Goal: Information Seeking & Learning: Learn about a topic

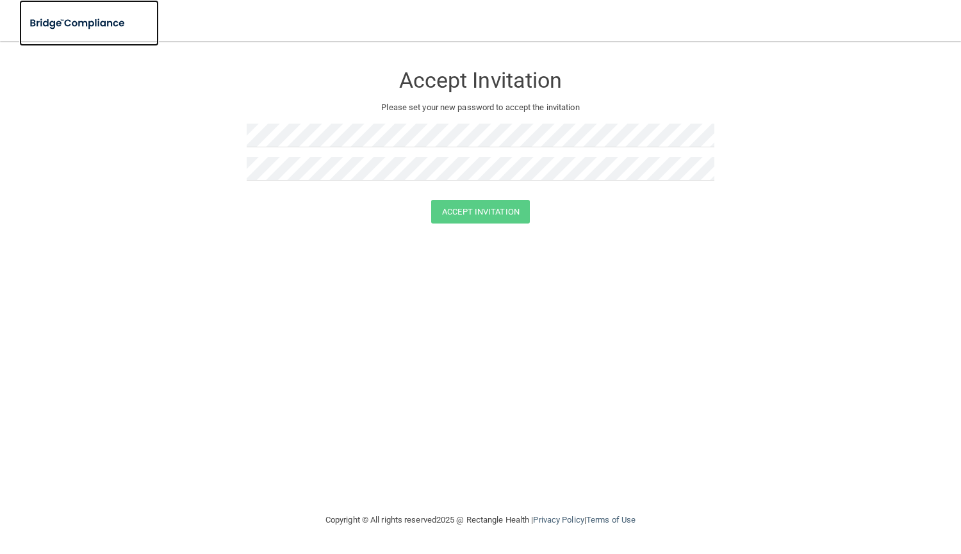
click at [69, 22] on img at bounding box center [78, 23] width 118 height 26
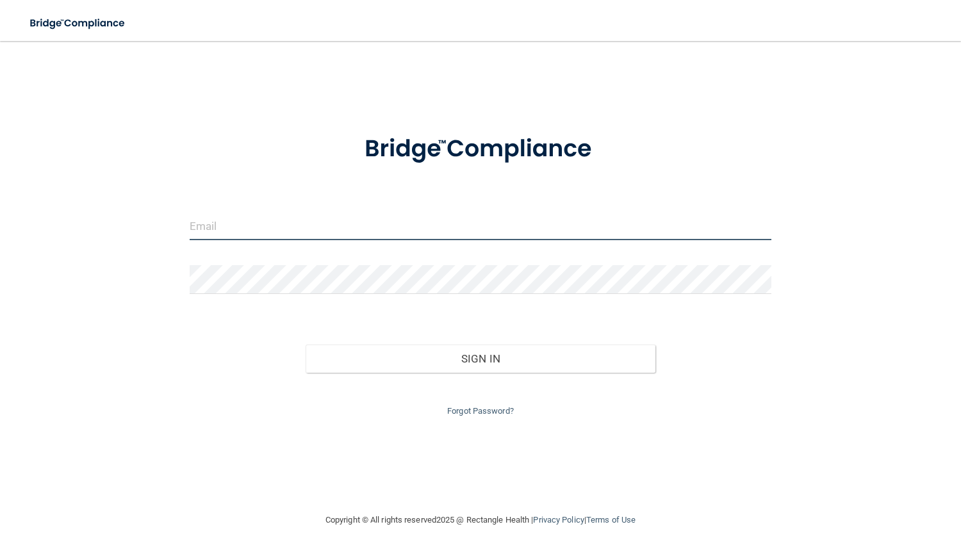
click at [243, 226] on input "email" at bounding box center [481, 225] width 582 height 29
type input "[EMAIL_ADDRESS][DOMAIN_NAME]"
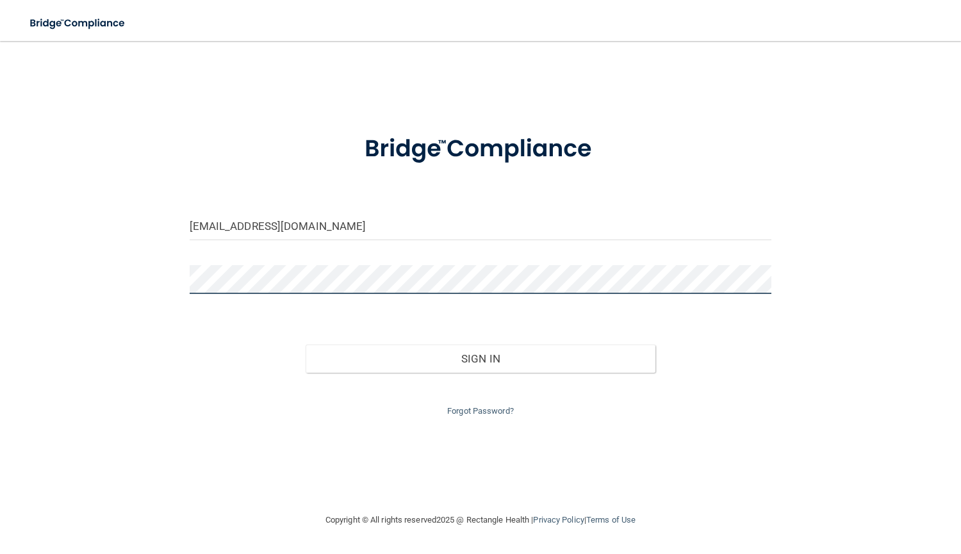
click at [306, 345] on button "Sign In" at bounding box center [480, 359] width 349 height 28
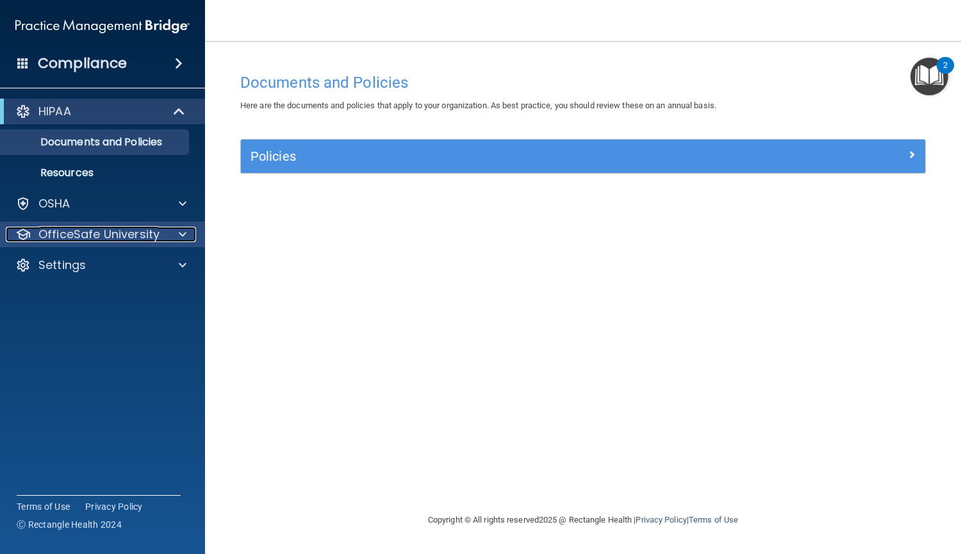
click at [121, 238] on p "OfficeSafe University" at bounding box center [98, 234] width 121 height 15
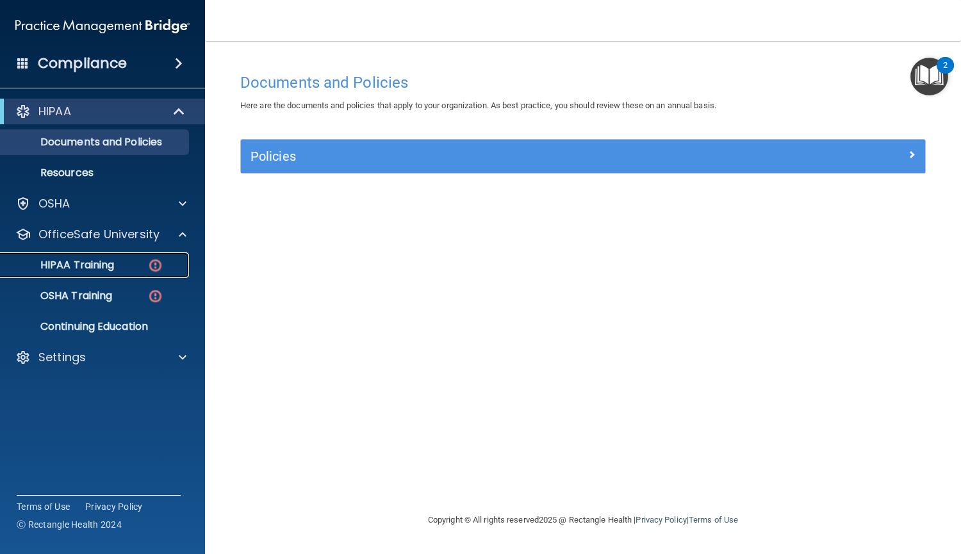
click at [122, 262] on div "HIPAA Training" at bounding box center [95, 265] width 175 height 13
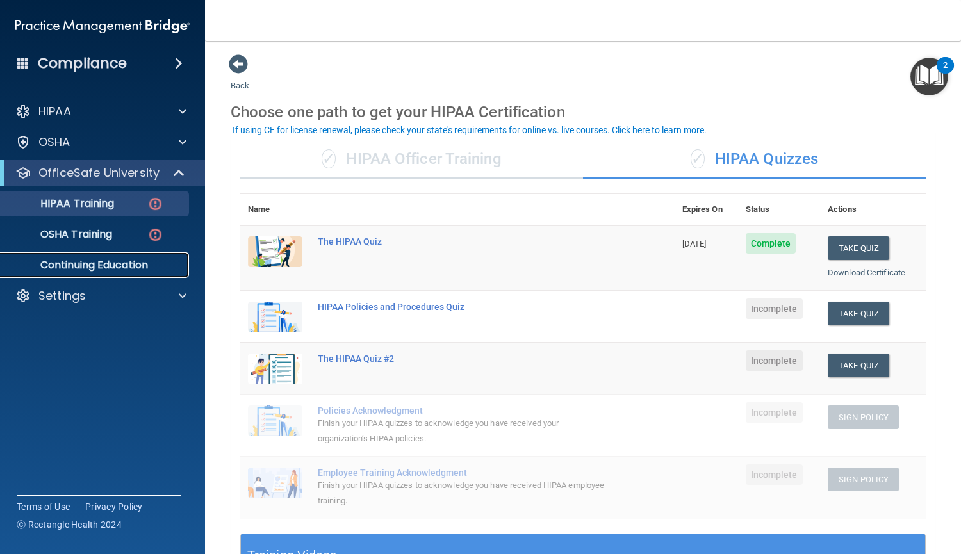
click at [122, 268] on p "Continuing Education" at bounding box center [95, 265] width 175 height 13
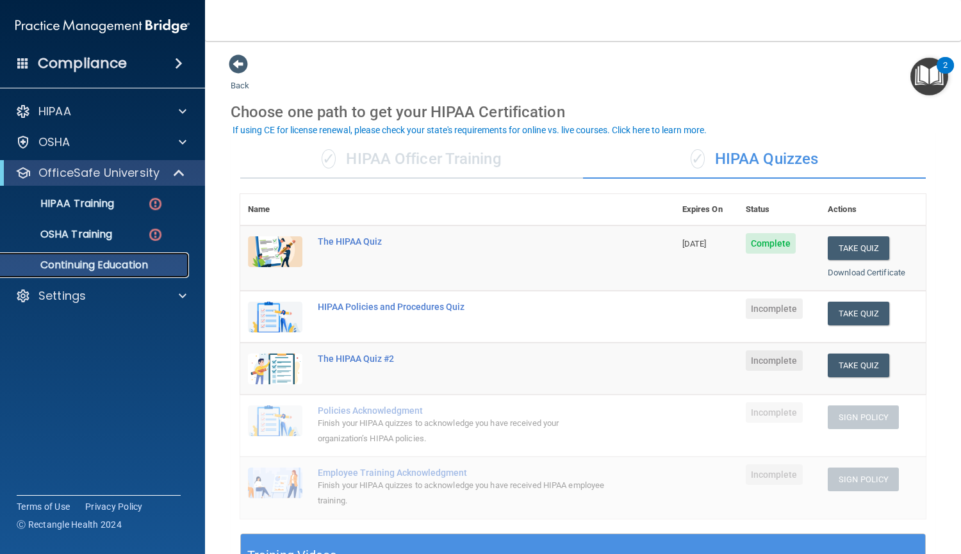
click at [122, 268] on p "Continuing Education" at bounding box center [95, 265] width 175 height 13
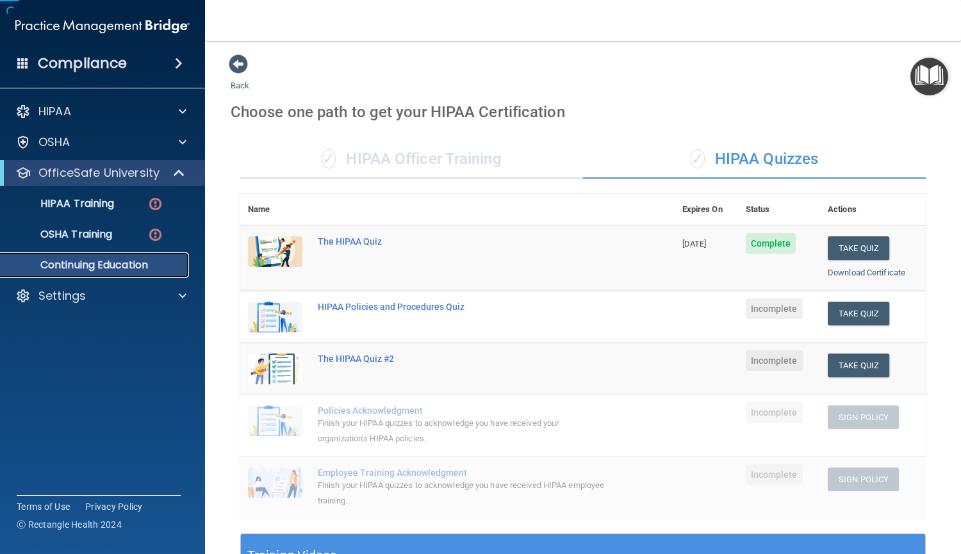
click at [122, 268] on p "Continuing Education" at bounding box center [95, 265] width 175 height 13
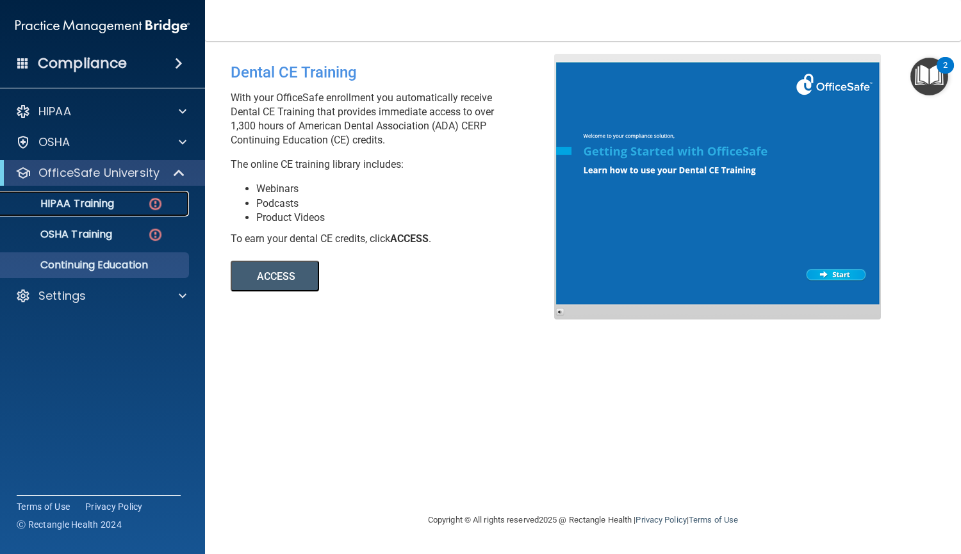
click at [95, 205] on p "HIPAA Training" at bounding box center [61, 203] width 106 height 13
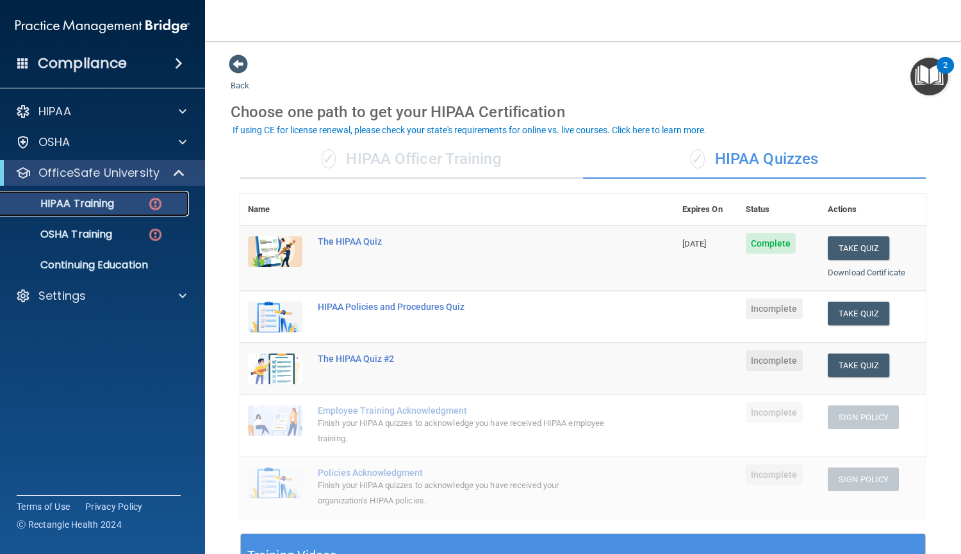
click at [95, 205] on p "HIPAA Training" at bounding box center [61, 203] width 106 height 13
click at [839, 320] on button "Take Quiz" at bounding box center [859, 314] width 62 height 24
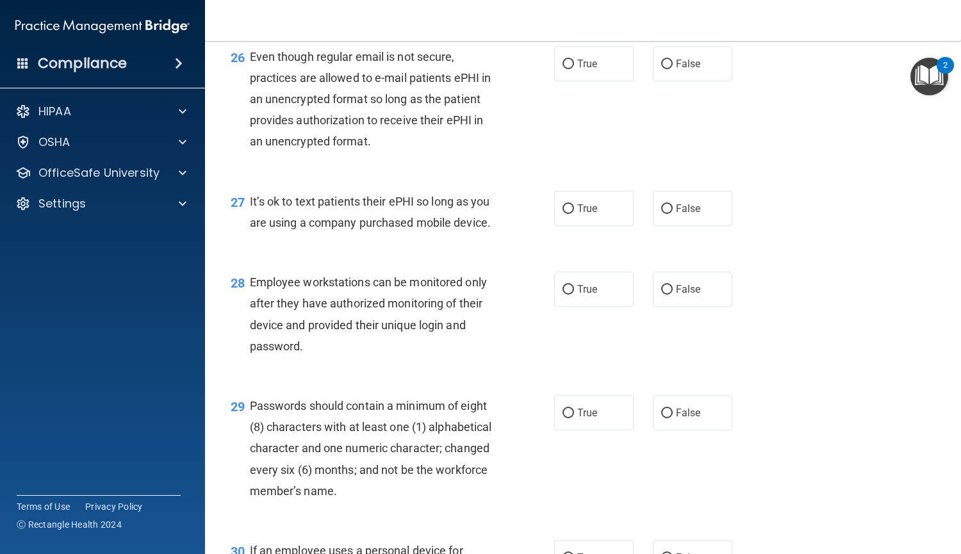
scroll to position [3323, 0]
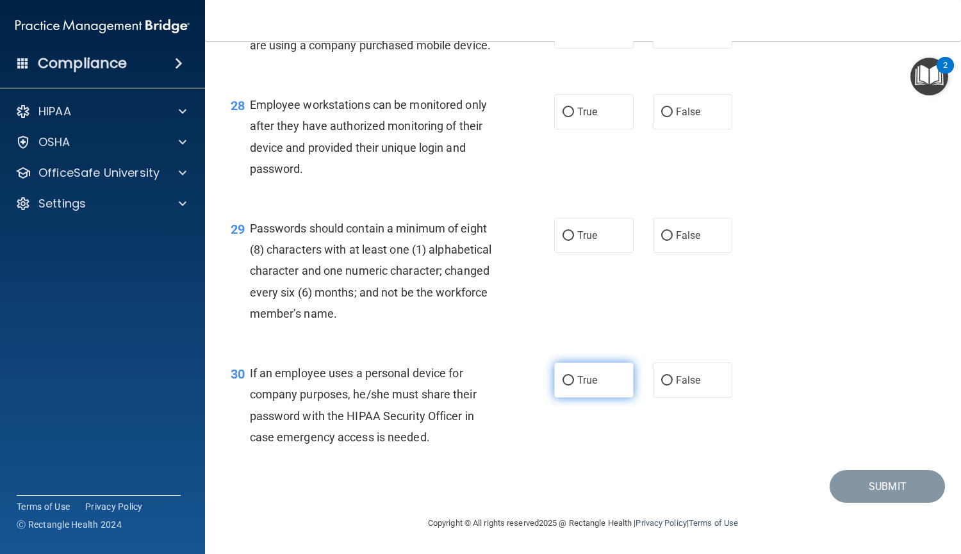
click at [579, 393] on label "True" at bounding box center [593, 380] width 79 height 35
click at [574, 386] on input "True" at bounding box center [569, 381] width 12 height 10
radio input "true"
click at [563, 233] on input "True" at bounding box center [569, 236] width 12 height 10
radio input "true"
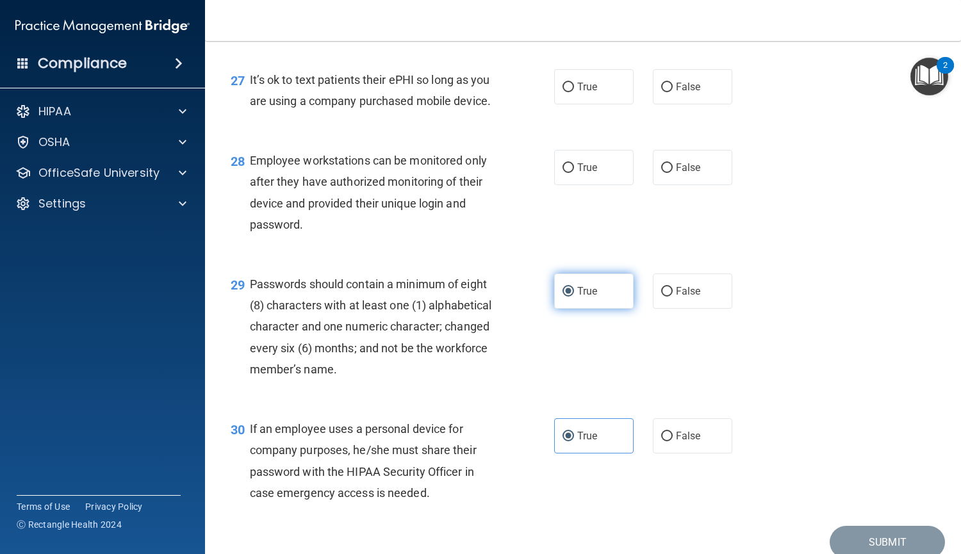
scroll to position [3202, 0]
click at [563, 174] on input "True" at bounding box center [569, 170] width 12 height 10
radio input "true"
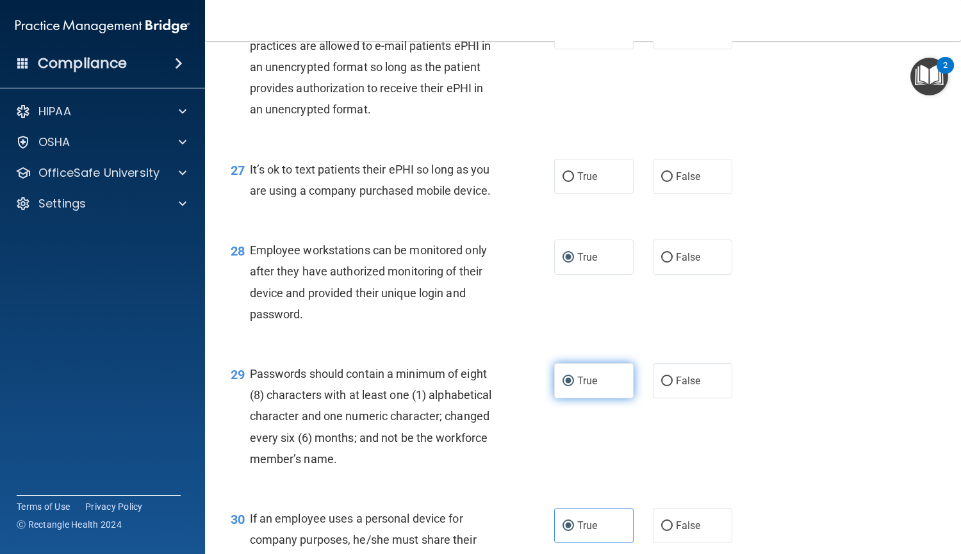
scroll to position [3113, 0]
click at [653, 195] on label "False" at bounding box center [692, 177] width 79 height 35
click at [661, 183] on input "False" at bounding box center [667, 178] width 12 height 10
radio input "true"
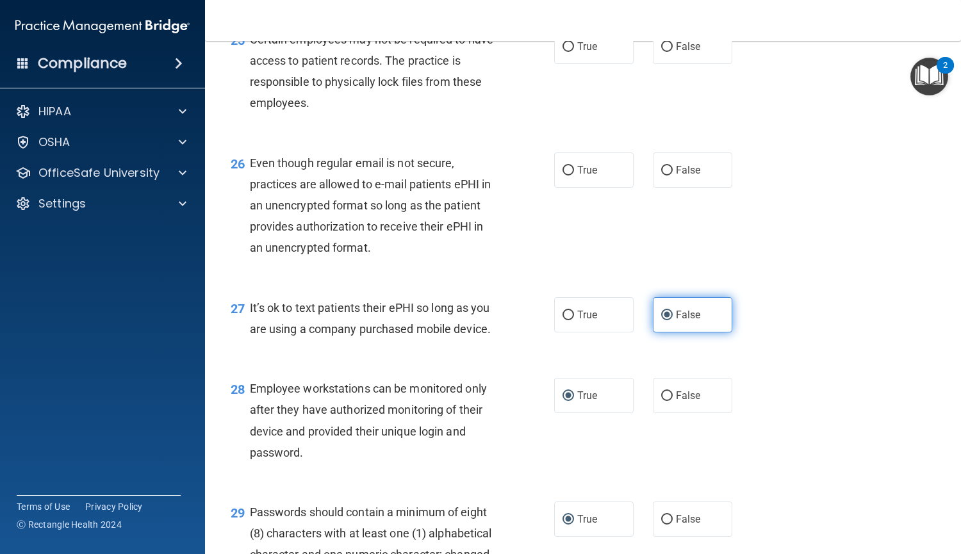
scroll to position [2965, 0]
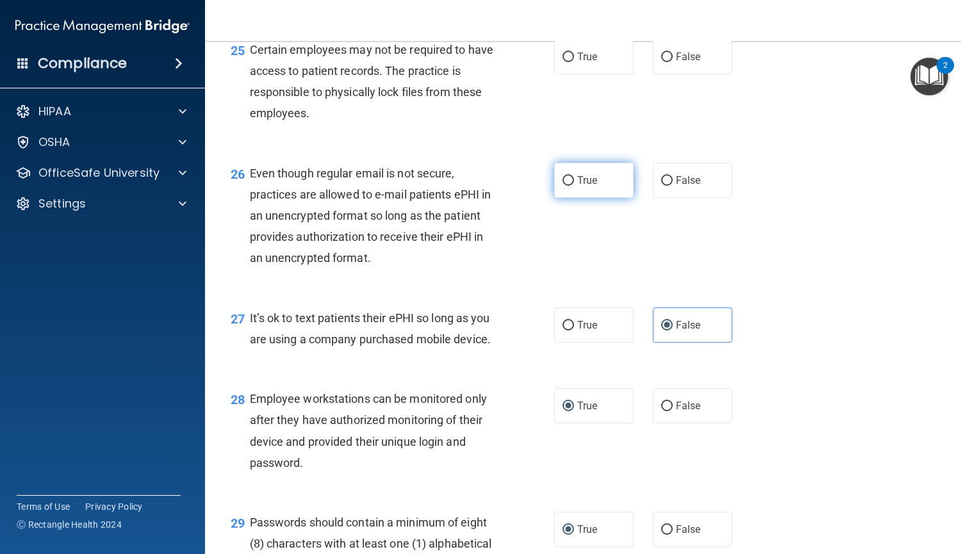
click at [595, 198] on label "True" at bounding box center [593, 180] width 79 height 35
click at [574, 186] on input "True" at bounding box center [569, 181] width 12 height 10
radio input "true"
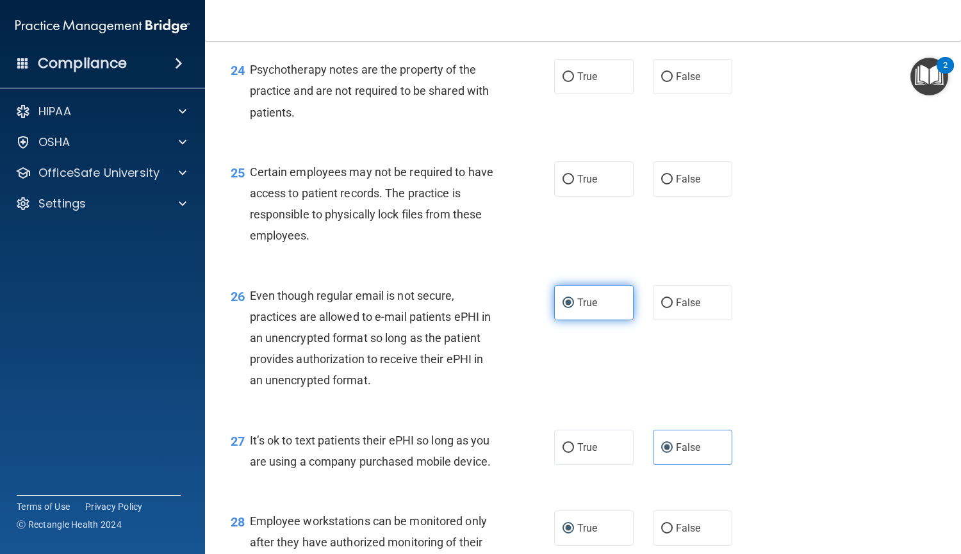
scroll to position [2842, 0]
click at [595, 197] on label "True" at bounding box center [593, 179] width 79 height 35
click at [574, 185] on input "True" at bounding box center [569, 181] width 12 height 10
radio input "true"
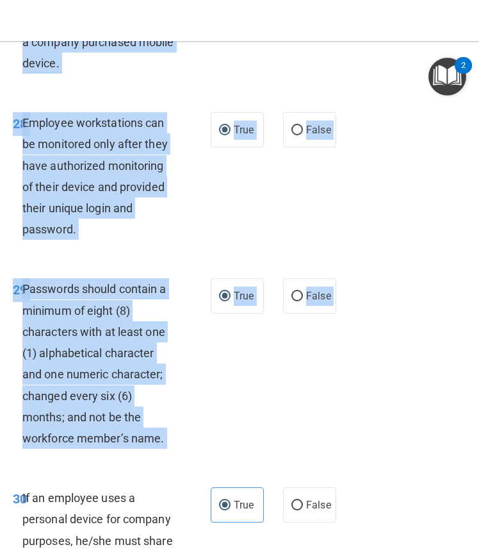
scroll to position [4836, 0]
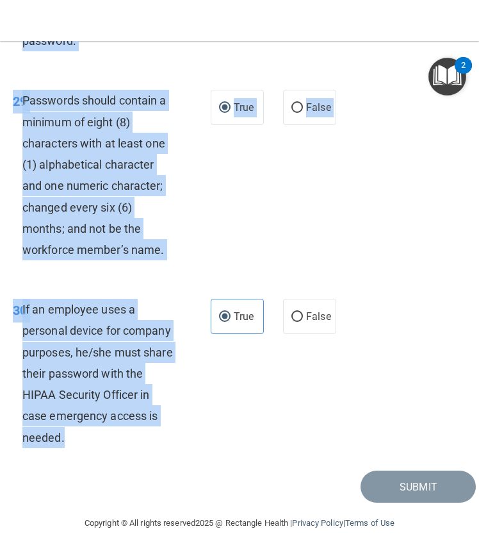
drag, startPoint x: 29, startPoint y: 110, endPoint x: 150, endPoint y: 435, distance: 346.7
copy div "is ok to share your password with a co-worker in case immediate access of a dev…"
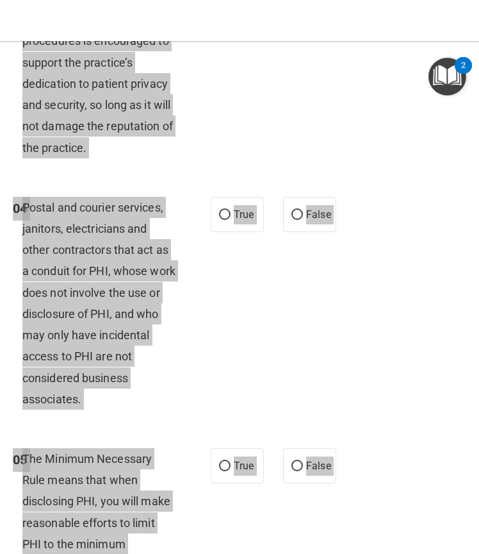
scroll to position [0, 0]
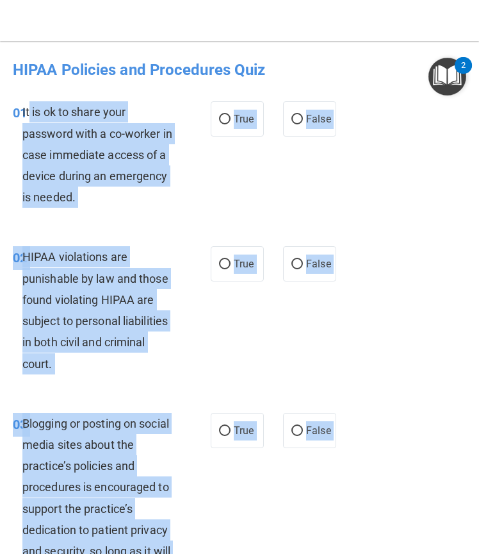
click at [390, 176] on div "01 It is ok to share your password with a co-worker in case immediate access of…" at bounding box center [239, 157] width 473 height 145
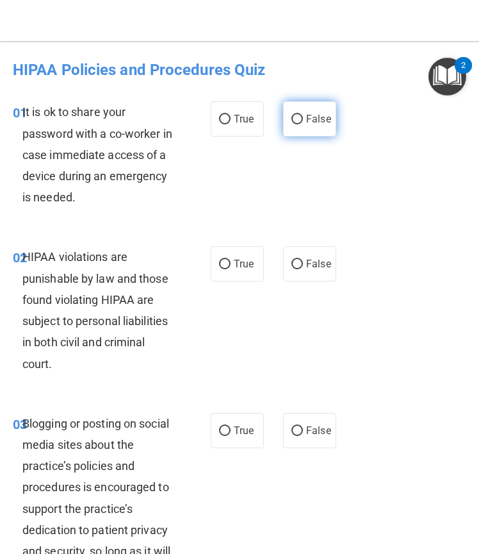
click at [306, 124] on span "False" at bounding box center [318, 119] width 25 height 12
click at [301, 124] on input "False" at bounding box center [298, 120] width 12 height 10
radio input "true"
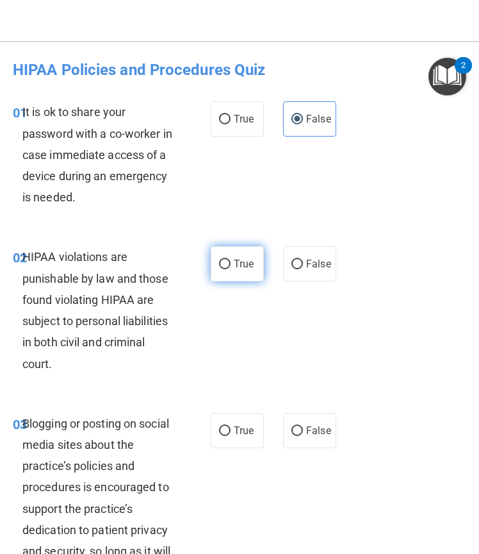
click at [235, 258] on label "True" at bounding box center [237, 263] width 53 height 35
click at [231, 260] on input "True" at bounding box center [225, 265] width 12 height 10
radio input "true"
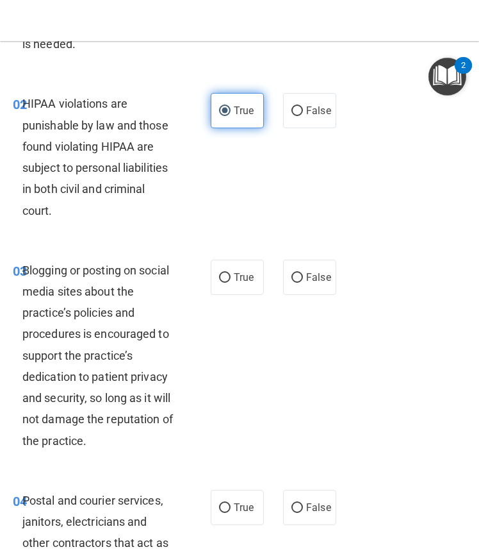
scroll to position [155, 0]
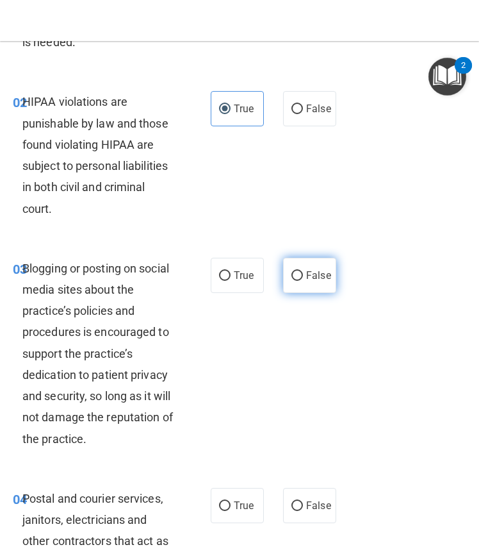
click at [317, 280] on span "False" at bounding box center [318, 275] width 25 height 12
click at [303, 280] on input "False" at bounding box center [298, 276] width 12 height 10
radio input "true"
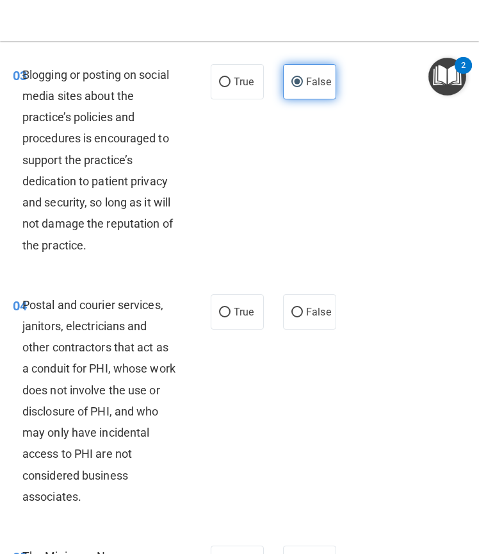
scroll to position [349, 0]
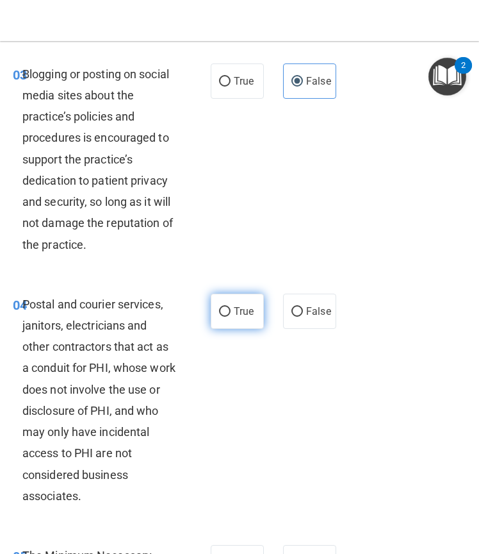
click at [243, 302] on label "True" at bounding box center [237, 310] width 53 height 35
click at [231, 307] on input "True" at bounding box center [225, 312] width 12 height 10
radio input "true"
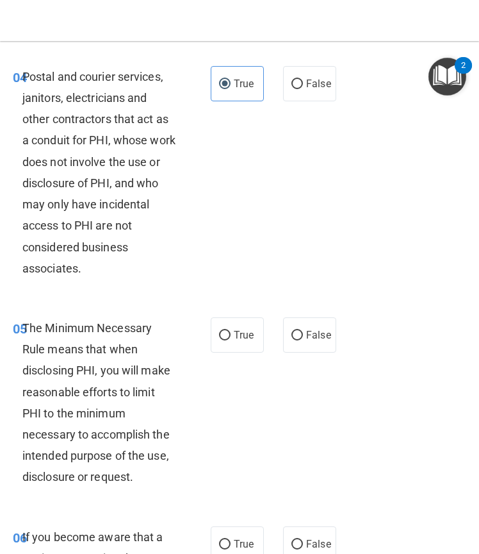
scroll to position [576, 0]
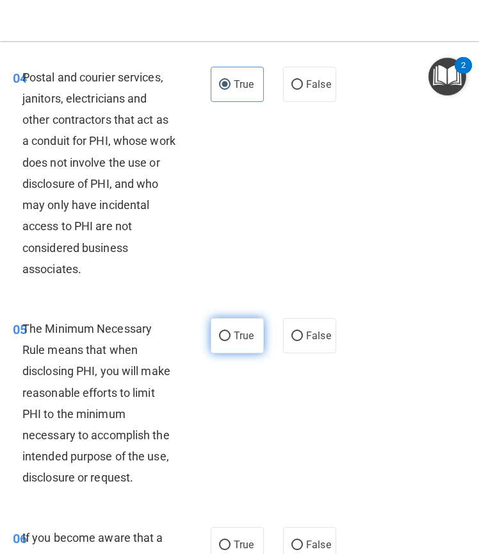
click at [225, 343] on label "True" at bounding box center [237, 335] width 53 height 35
click at [225, 341] on input "True" at bounding box center [225, 336] width 12 height 10
radio input "true"
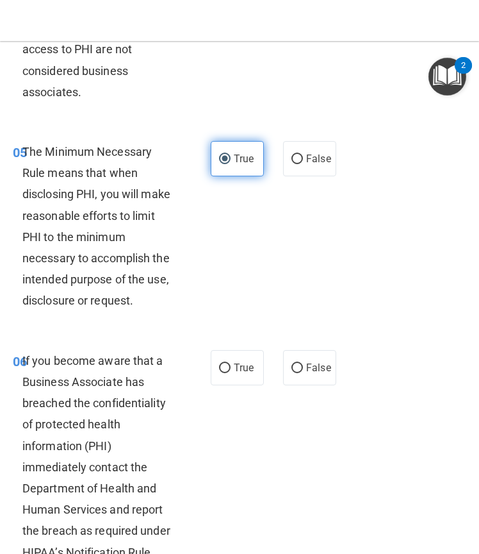
scroll to position [754, 0]
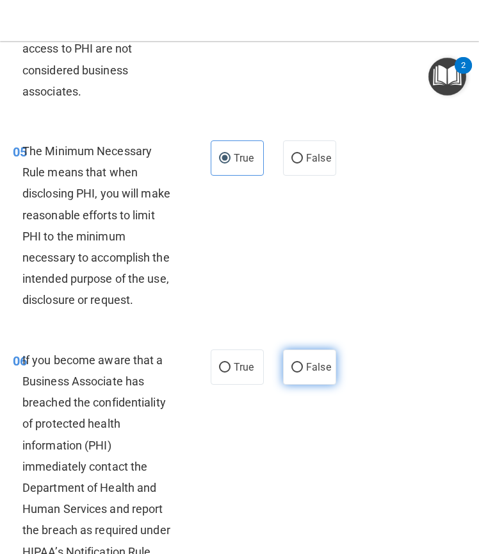
click at [321, 371] on span "False" at bounding box center [318, 367] width 25 height 12
click at [303, 371] on input "False" at bounding box center [298, 368] width 12 height 10
radio input "true"
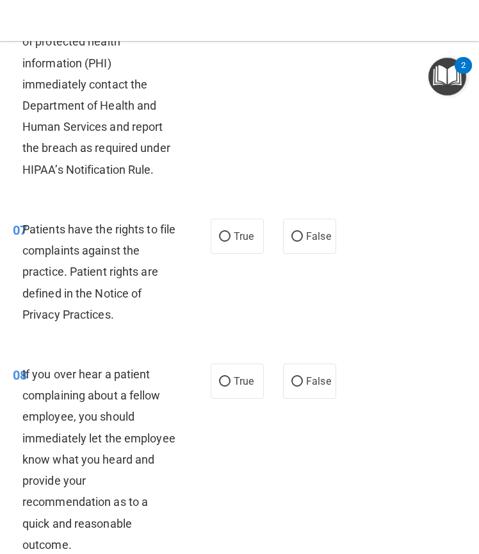
scroll to position [1139, 0]
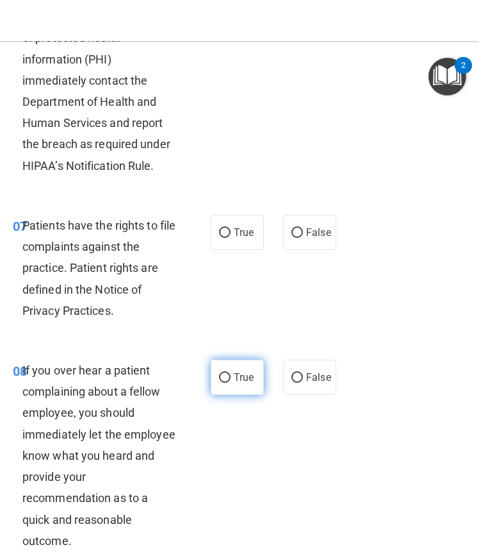
click at [230, 386] on label "True" at bounding box center [237, 376] width 53 height 35
click at [230, 383] on input "True" at bounding box center [225, 378] width 12 height 10
radio input "true"
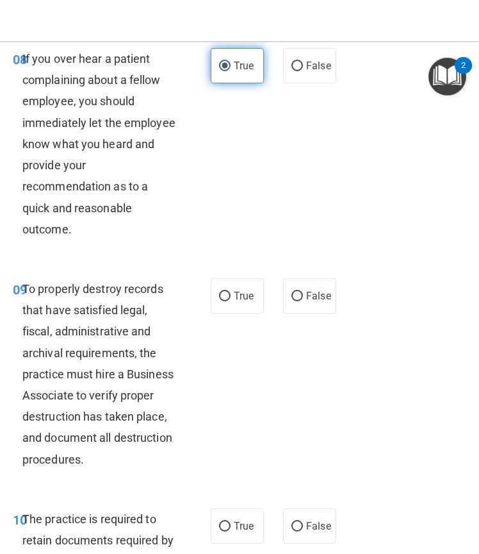
scroll to position [1452, 0]
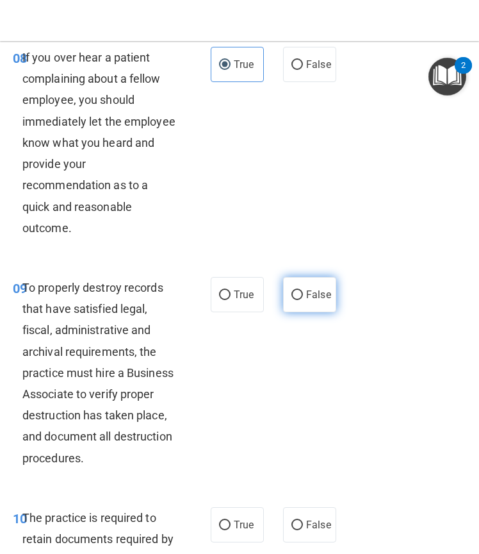
click at [309, 286] on label "False" at bounding box center [309, 294] width 53 height 35
click at [303, 290] on input "False" at bounding box center [298, 295] width 12 height 10
radio input "true"
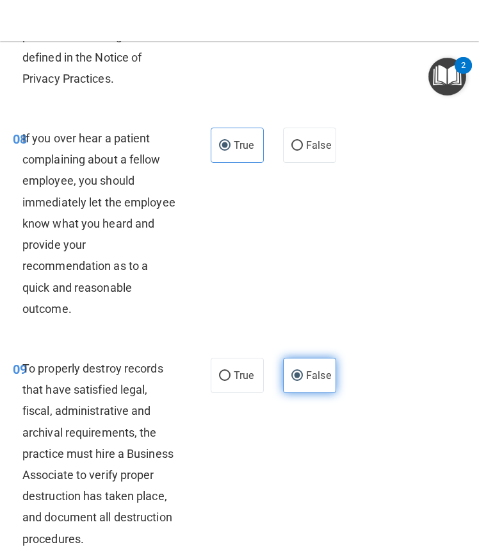
scroll to position [1367, 0]
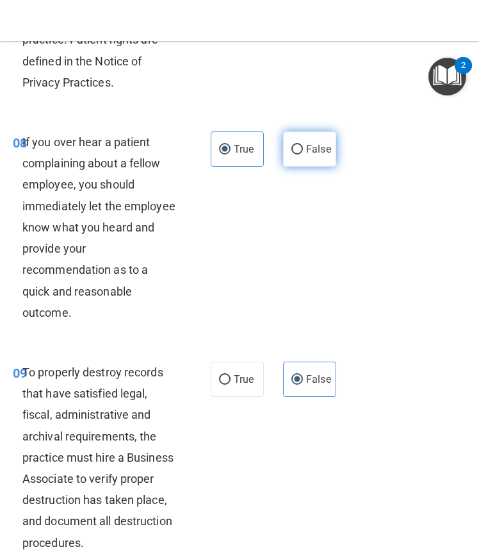
click at [291, 155] on label "False" at bounding box center [309, 148] width 53 height 35
click at [292, 154] on input "False" at bounding box center [298, 150] width 12 height 10
radio input "true"
radio input "false"
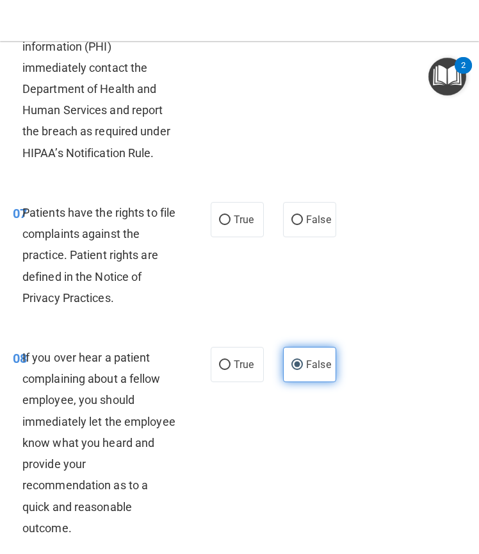
scroll to position [1152, 0]
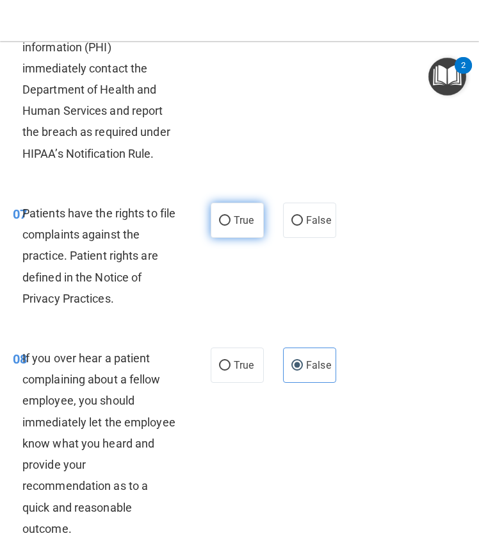
click at [222, 214] on label "True" at bounding box center [237, 219] width 53 height 35
click at [222, 216] on input "True" at bounding box center [225, 221] width 12 height 10
radio input "true"
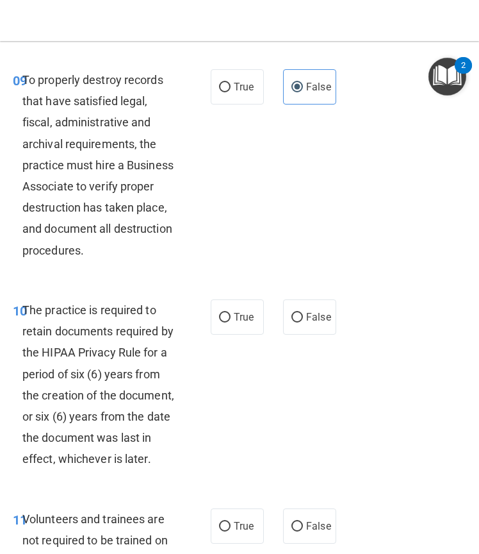
scroll to position [1664, 0]
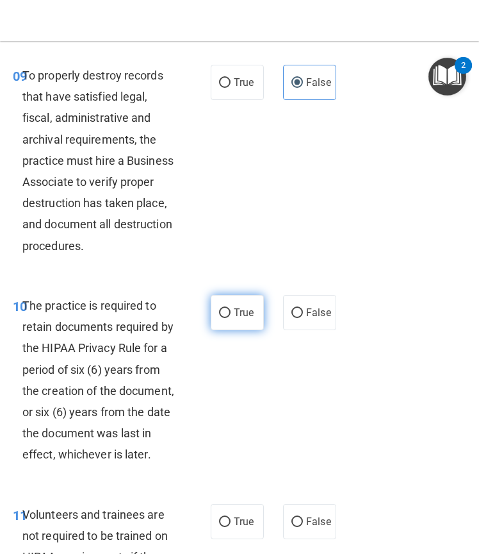
click at [255, 310] on label "True" at bounding box center [237, 312] width 53 height 35
click at [231, 310] on input "True" at bounding box center [225, 313] width 12 height 10
radio input "true"
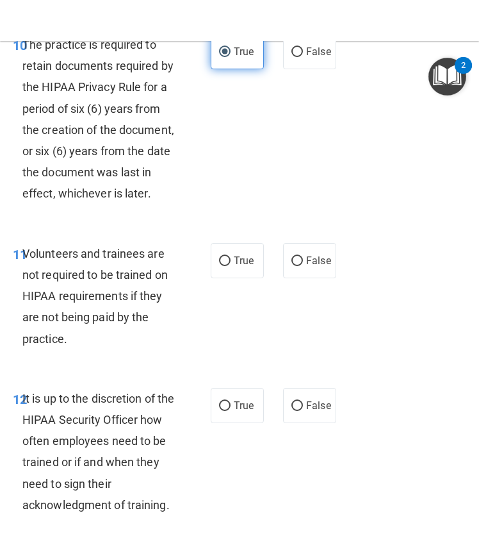
scroll to position [1974, 0]
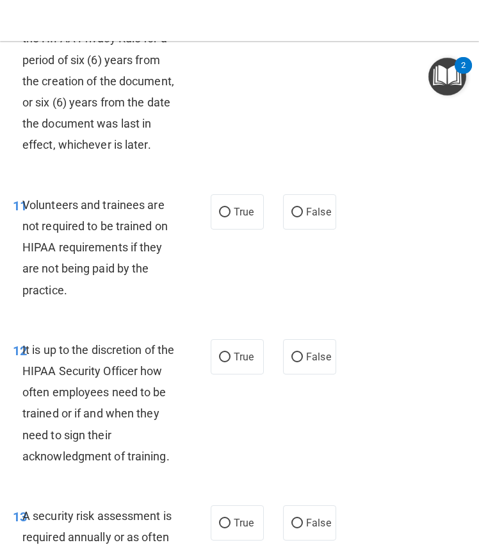
click at [301, 210] on div "11 Volunteers and trainees are not required to be trained on HIPAA requirements…" at bounding box center [239, 250] width 473 height 145
click at [313, 229] on label "False" at bounding box center [309, 211] width 53 height 35
click at [303, 217] on input "False" at bounding box center [298, 213] width 12 height 10
radio input "true"
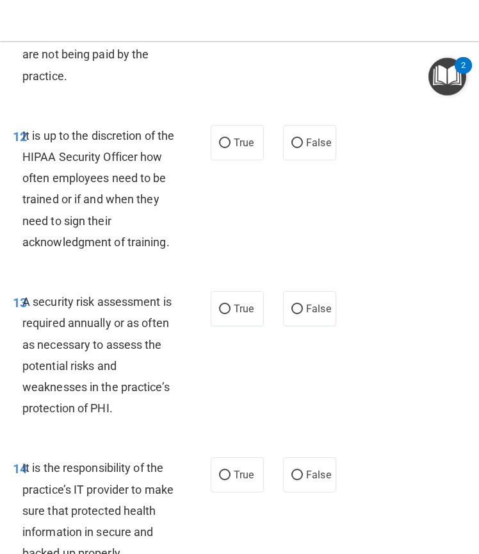
scroll to position [2188, 0]
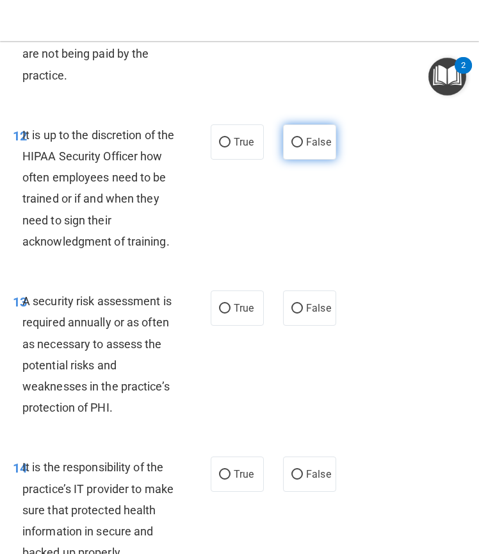
click at [291, 160] on label "False" at bounding box center [309, 141] width 53 height 35
click at [292, 147] on input "False" at bounding box center [298, 143] width 12 height 10
radio input "true"
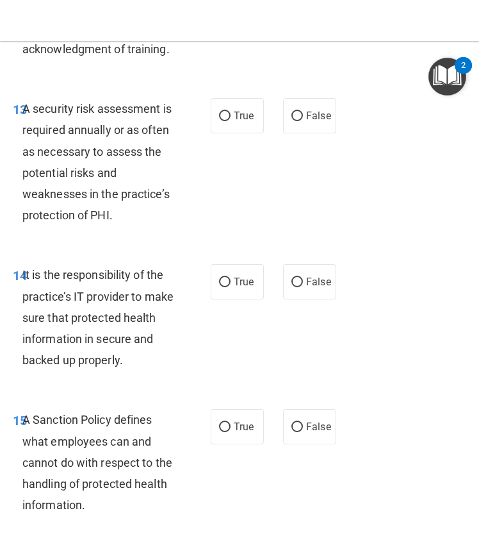
scroll to position [2384, 0]
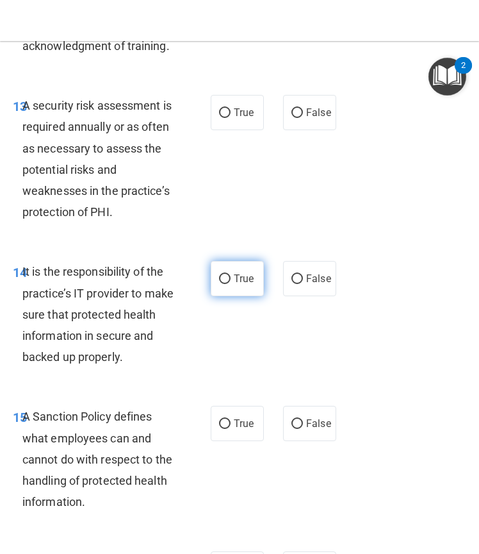
click at [242, 285] on span "True" at bounding box center [244, 278] width 20 height 12
click at [231, 284] on input "True" at bounding box center [225, 279] width 12 height 10
radio input "true"
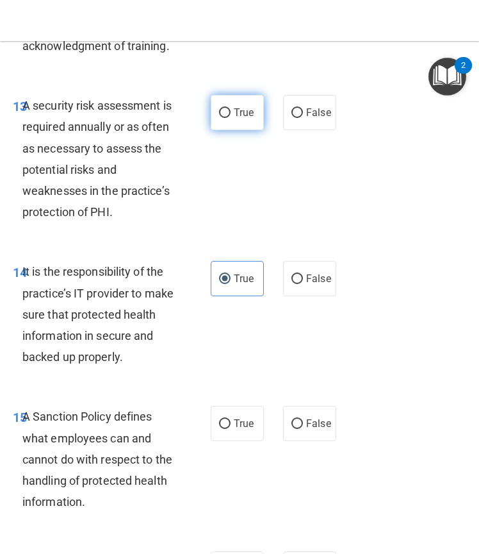
click at [231, 128] on label "True" at bounding box center [237, 112] width 53 height 35
click at [231, 118] on input "True" at bounding box center [225, 113] width 12 height 10
radio input "true"
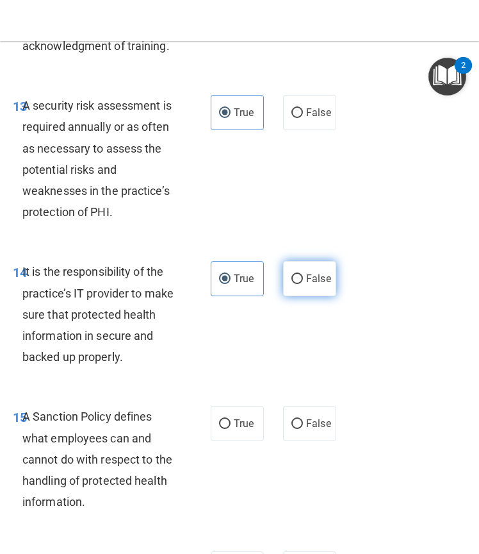
click at [306, 285] on span "False" at bounding box center [318, 278] width 25 height 12
click at [303, 284] on input "False" at bounding box center [298, 279] width 12 height 10
radio input "true"
radio input "false"
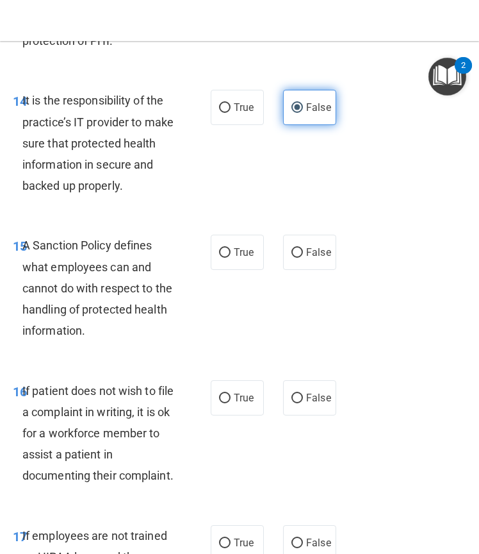
scroll to position [2556, 0]
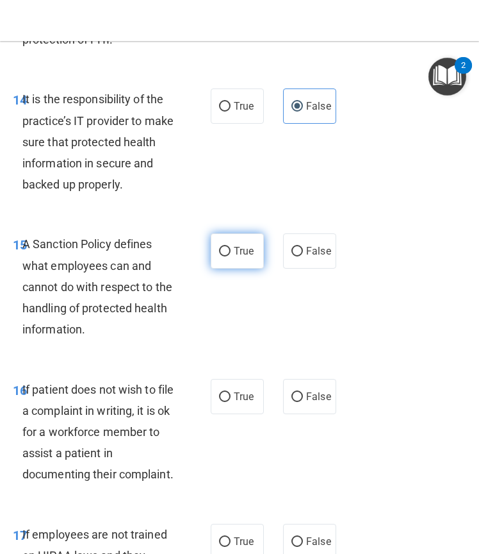
click at [223, 256] on input "True" at bounding box center [225, 252] width 12 height 10
radio input "true"
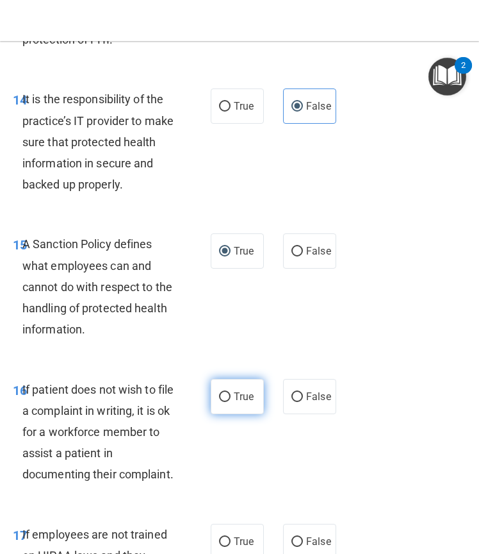
click at [234, 402] on span "True" at bounding box center [244, 396] width 20 height 12
click at [230, 402] on input "True" at bounding box center [225, 397] width 12 height 10
radio input "true"
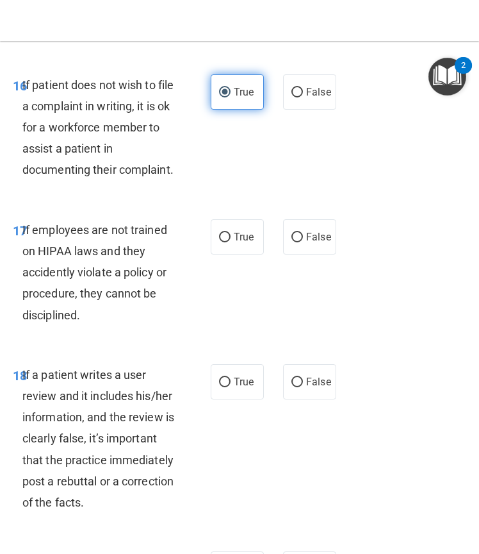
scroll to position [2862, 0]
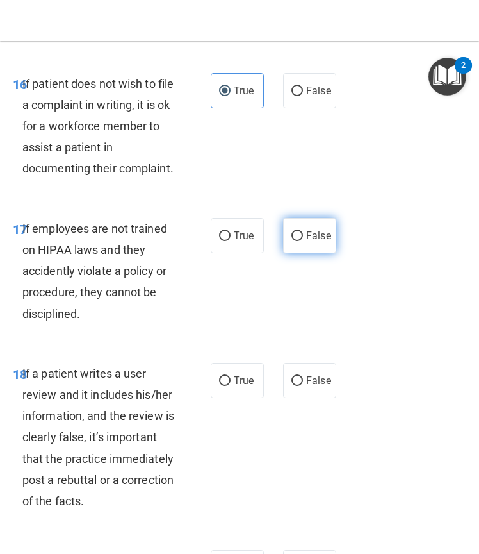
click at [318, 253] on label "False" at bounding box center [309, 235] width 53 height 35
click at [303, 241] on input "False" at bounding box center [298, 236] width 12 height 10
radio input "true"
click at [310, 398] on label "False" at bounding box center [309, 380] width 53 height 35
click at [303, 386] on input "False" at bounding box center [298, 381] width 12 height 10
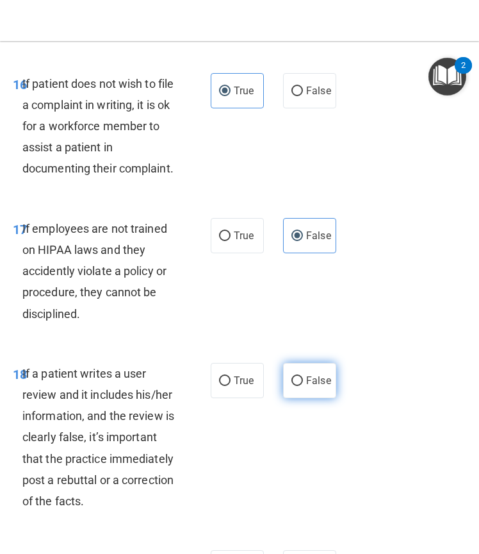
radio input "true"
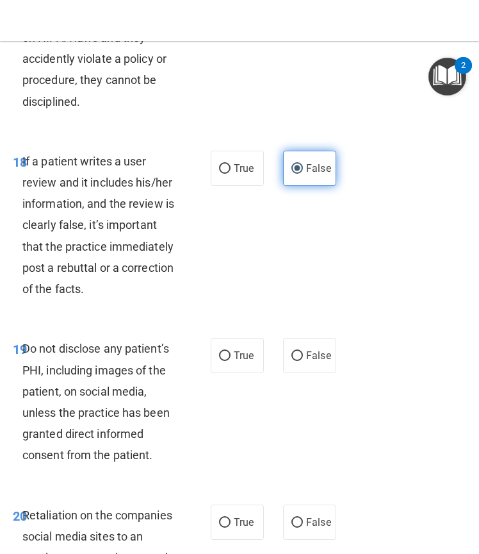
scroll to position [3077, 0]
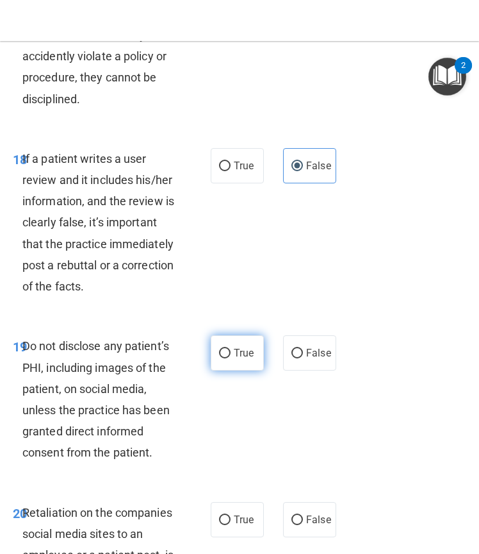
click at [224, 358] on input "True" at bounding box center [225, 354] width 12 height 10
radio input "true"
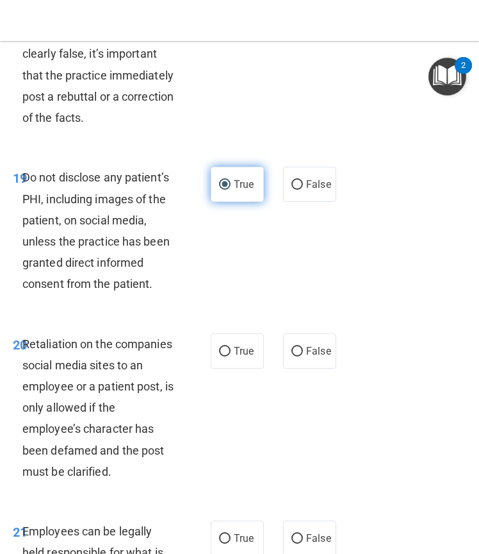
scroll to position [3253, 0]
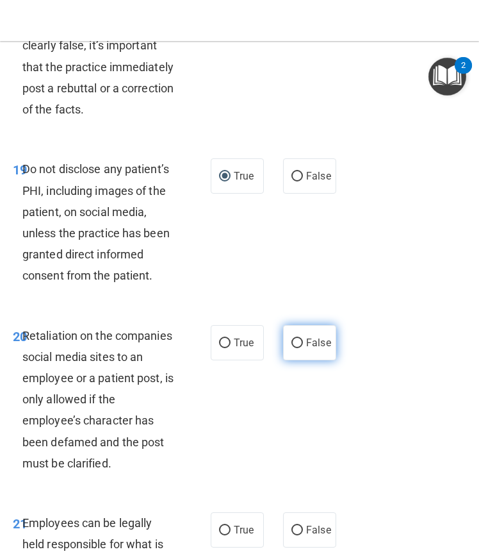
click at [283, 360] on label "False" at bounding box center [309, 342] width 53 height 35
click at [292, 348] on input "False" at bounding box center [298, 343] width 12 height 10
radio input "true"
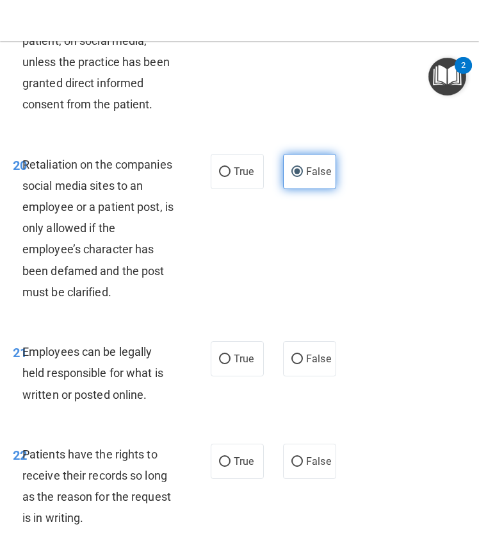
scroll to position [3454, 0]
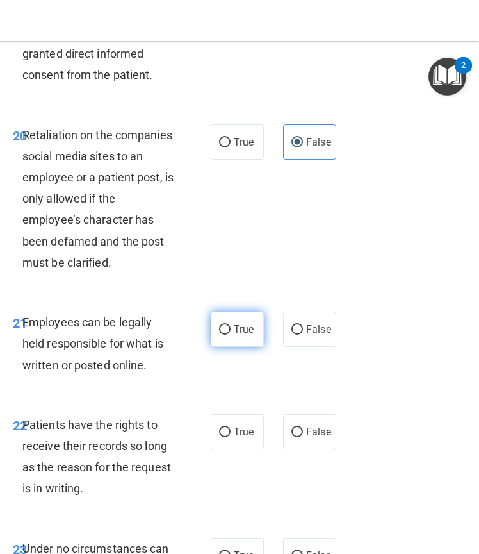
click at [245, 347] on label "True" at bounding box center [237, 328] width 53 height 35
click at [231, 335] on input "True" at bounding box center [225, 330] width 12 height 10
radio input "true"
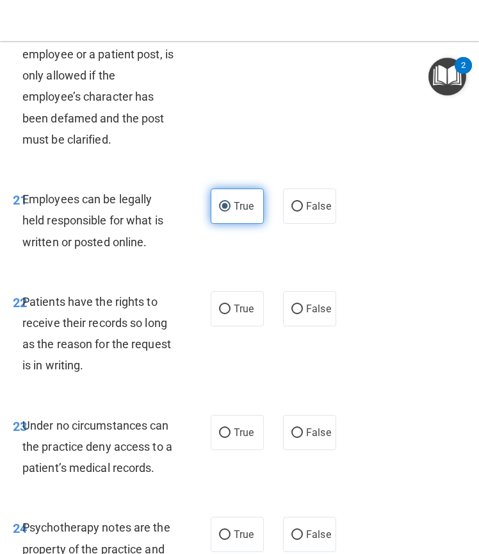
scroll to position [3579, 0]
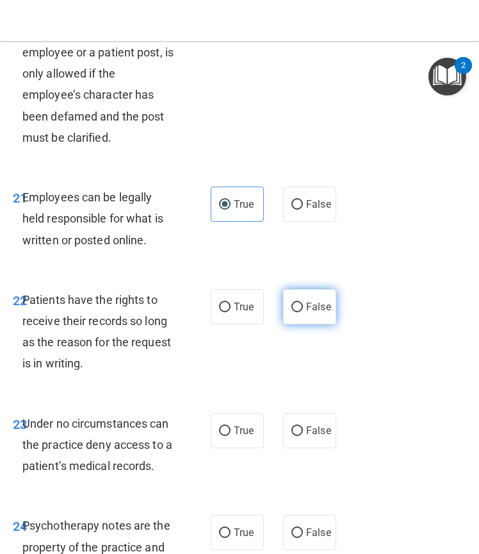
click at [306, 313] on span "False" at bounding box center [318, 307] width 25 height 12
click at [303, 312] on input "False" at bounding box center [298, 307] width 12 height 10
radio input "true"
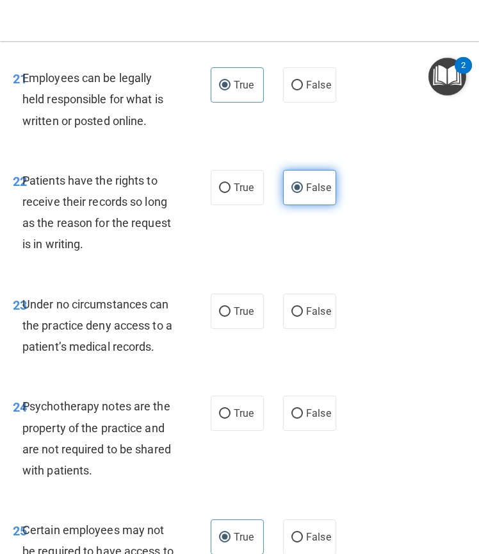
scroll to position [3699, 0]
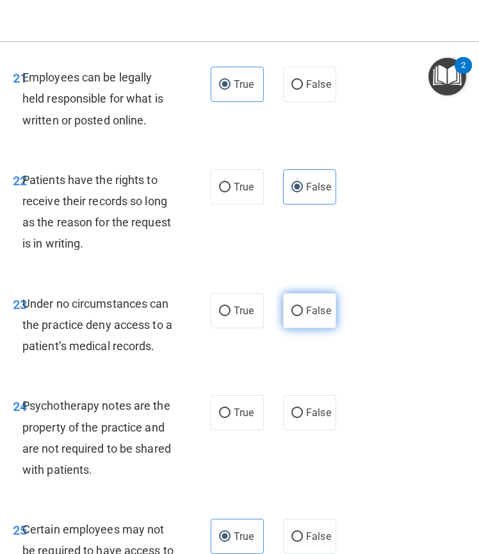
click at [300, 328] on label "False" at bounding box center [309, 310] width 53 height 35
click at [300, 316] on input "False" at bounding box center [298, 311] width 12 height 10
radio input "true"
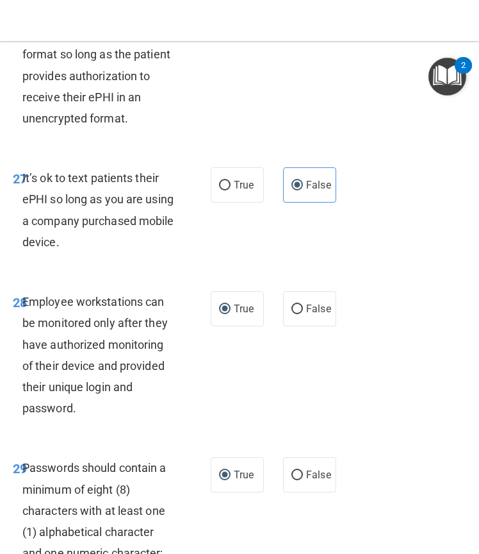
scroll to position [4425, 0]
click at [299, 326] on label "False" at bounding box center [309, 307] width 53 height 35
click at [299, 313] on input "False" at bounding box center [298, 309] width 12 height 10
radio input "true"
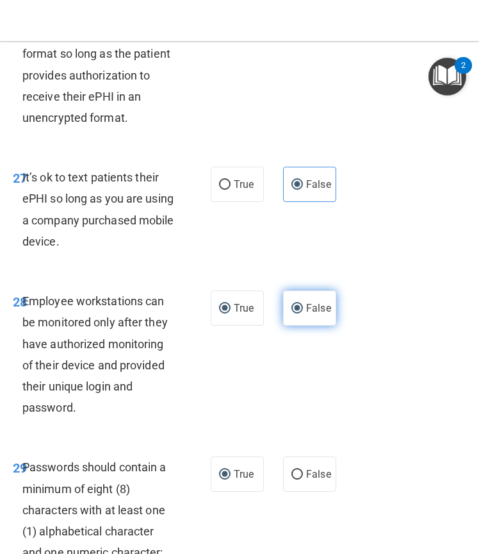
radio input "false"
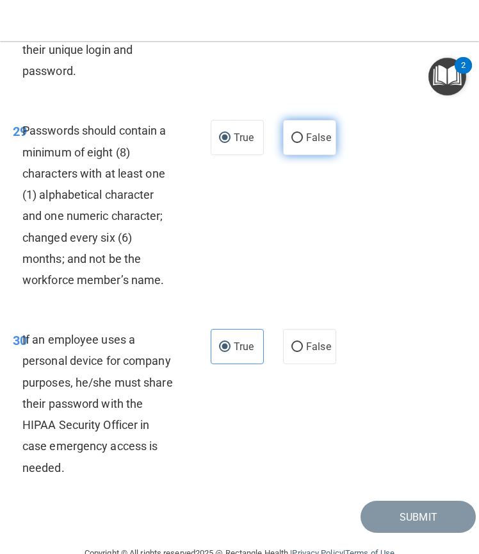
scroll to position [4762, 0]
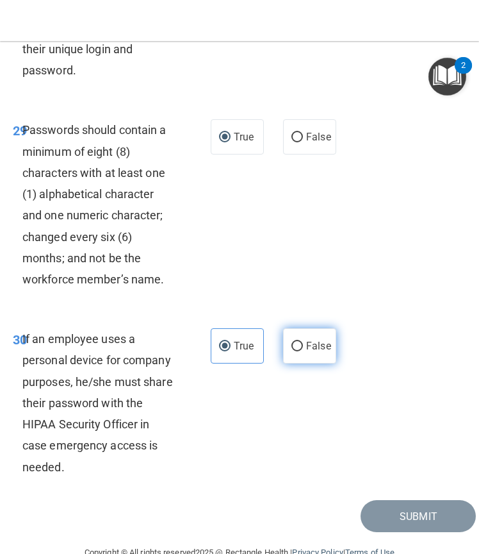
click at [306, 352] on span "False" at bounding box center [318, 346] width 25 height 12
click at [302, 351] on input "False" at bounding box center [298, 347] width 12 height 10
radio input "true"
radio input "false"
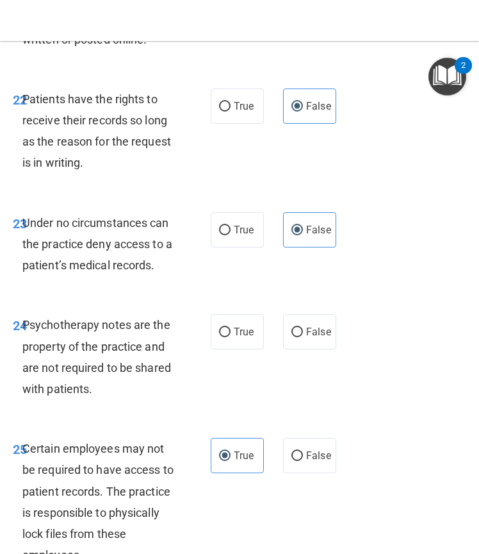
scroll to position [3776, 0]
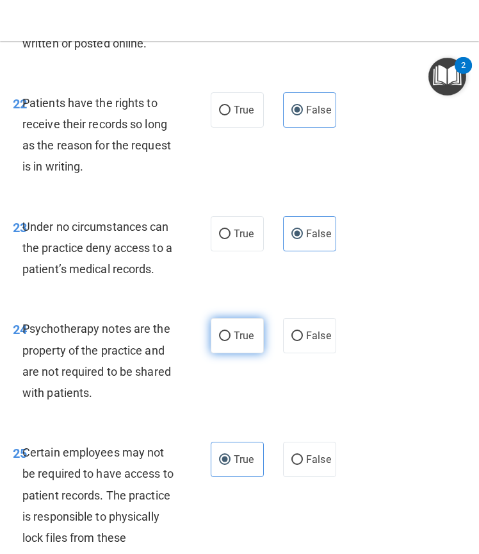
click at [234, 342] on span "True" at bounding box center [244, 335] width 20 height 12
click at [231, 341] on input "True" at bounding box center [225, 336] width 12 height 10
radio input "true"
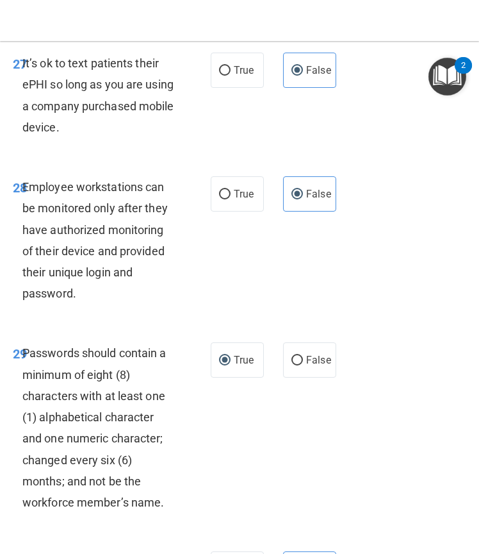
scroll to position [4836, 0]
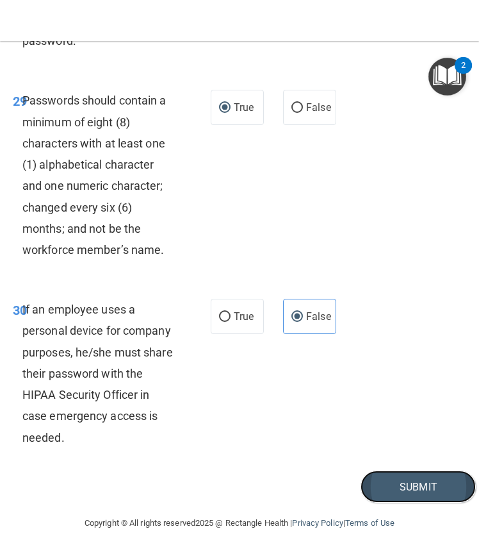
click at [393, 482] on button "Submit" at bounding box center [418, 486] width 115 height 33
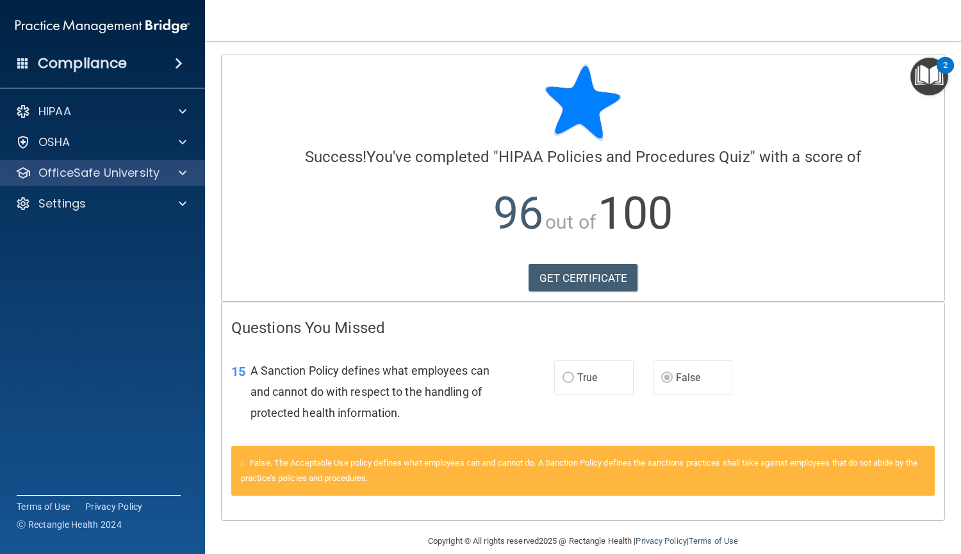
click at [93, 181] on div "OfficeSafe University" at bounding box center [103, 173] width 206 height 26
click at [180, 184] on div "OfficeSafe University" at bounding box center [103, 173] width 206 height 26
click at [181, 171] on span at bounding box center [183, 172] width 8 height 15
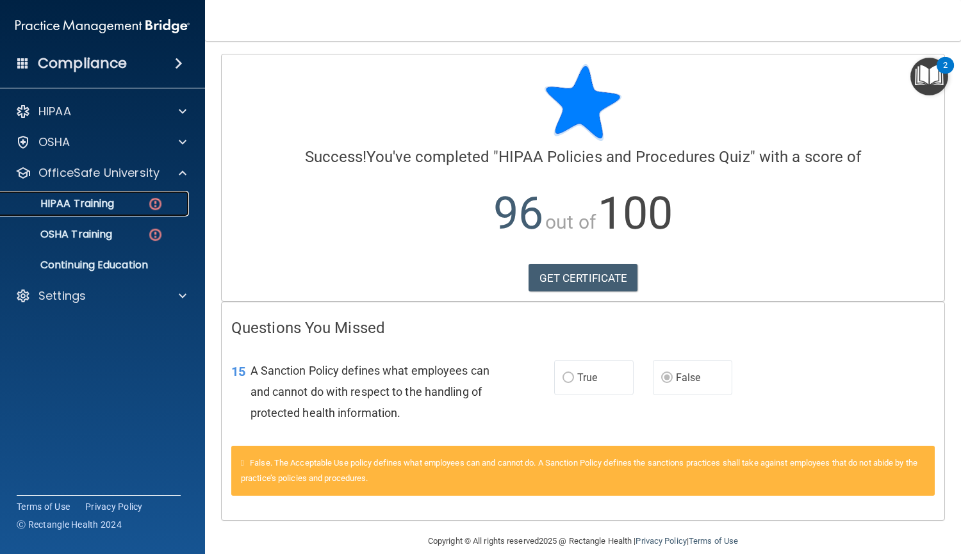
click at [88, 202] on p "HIPAA Training" at bounding box center [61, 203] width 106 height 13
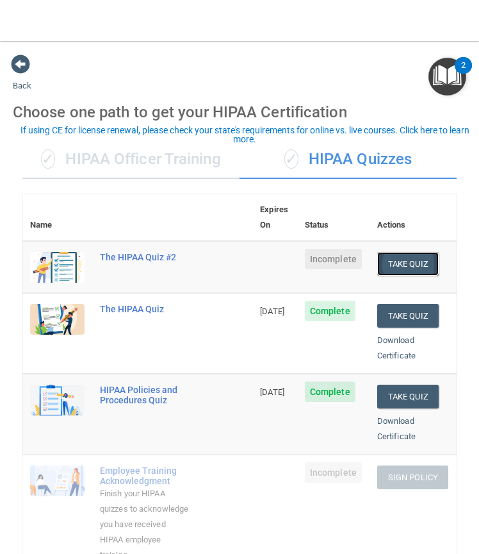
drag, startPoint x: 383, startPoint y: 239, endPoint x: 373, endPoint y: 247, distance: 12.3
click at [377, 252] on button "Take Quiz" at bounding box center [408, 264] width 62 height 24
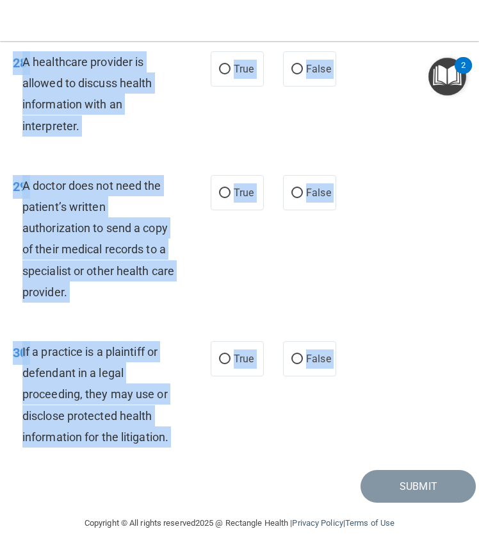
scroll to position [4409, 0]
drag, startPoint x: 17, startPoint y: 108, endPoint x: 54, endPoint y: 584, distance: 478.2
click at [54, 554] on html "Compliance HIPAA Documents and Policies Report an Incident Business Associates …" at bounding box center [239, 277] width 479 height 554
copy main "1 A business associate agreement is required with organizations or persons wher…"
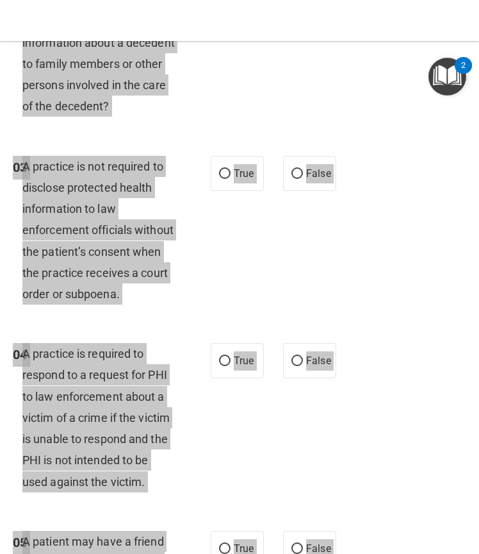
scroll to position [0, 0]
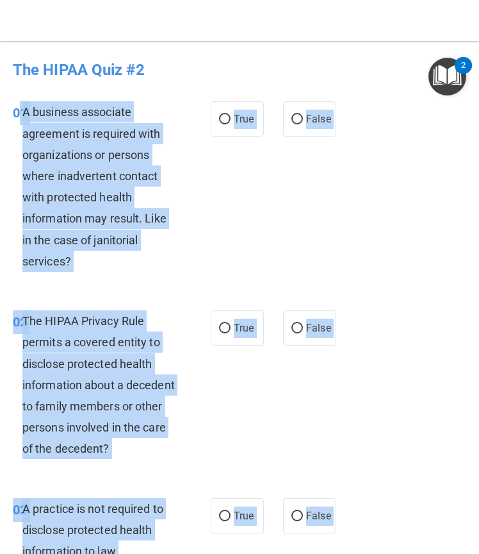
click at [388, 212] on div "01 A business associate agreement is required with organizations or persons whe…" at bounding box center [239, 189] width 473 height 209
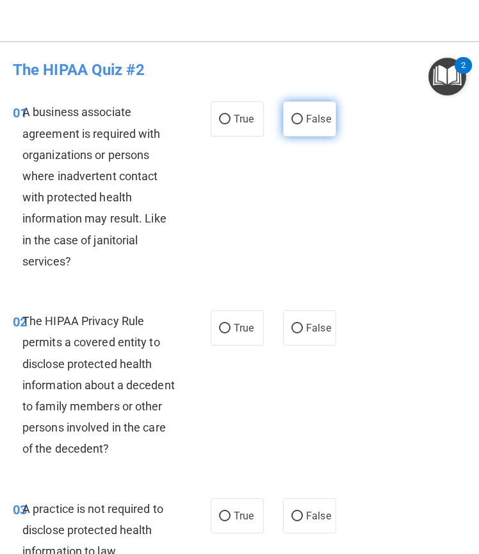
click at [288, 106] on label "False" at bounding box center [309, 118] width 53 height 35
click at [292, 115] on input "False" at bounding box center [298, 120] width 12 height 10
radio input "true"
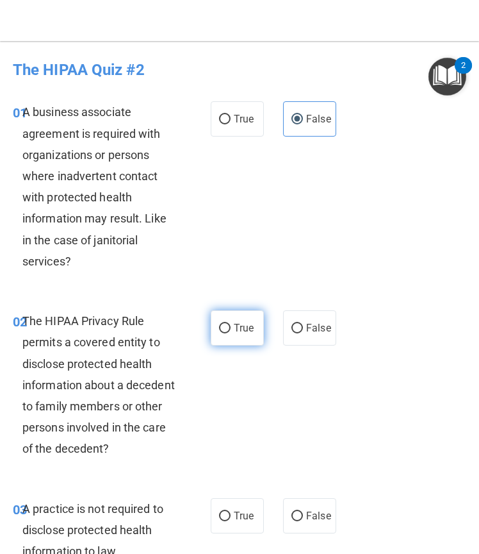
click at [220, 327] on input "True" at bounding box center [225, 329] width 12 height 10
radio input "true"
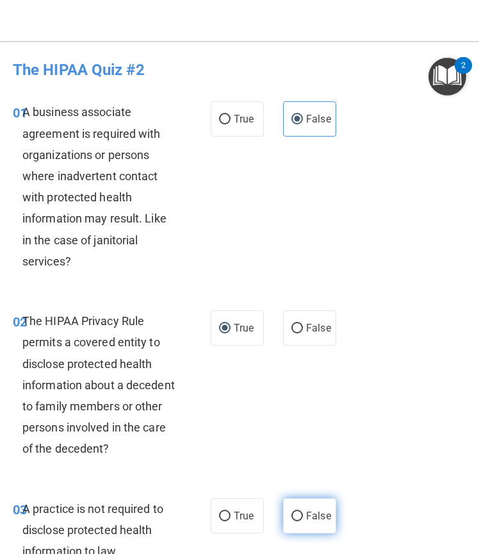
click at [297, 499] on label "False" at bounding box center [309, 515] width 53 height 35
click at [297, 511] on input "False" at bounding box center [298, 516] width 12 height 10
radio input "true"
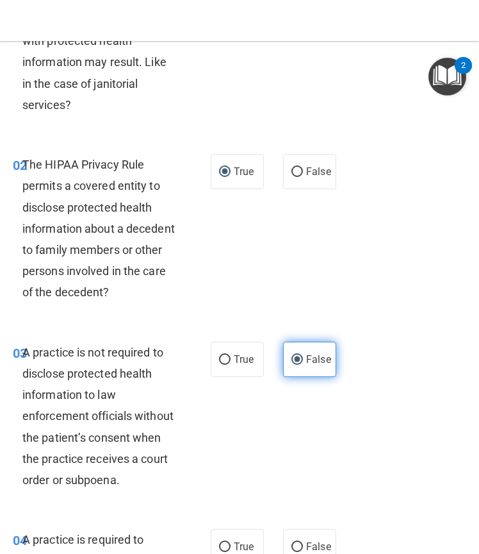
scroll to position [163, 0]
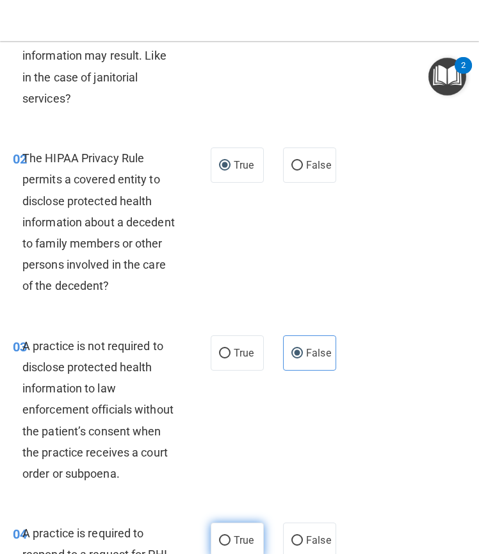
click at [224, 536] on input "True" at bounding box center [225, 541] width 12 height 10
radio input "true"
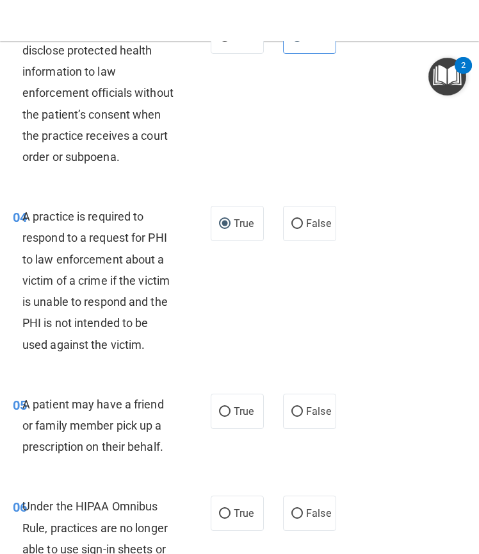
scroll to position [481, 0]
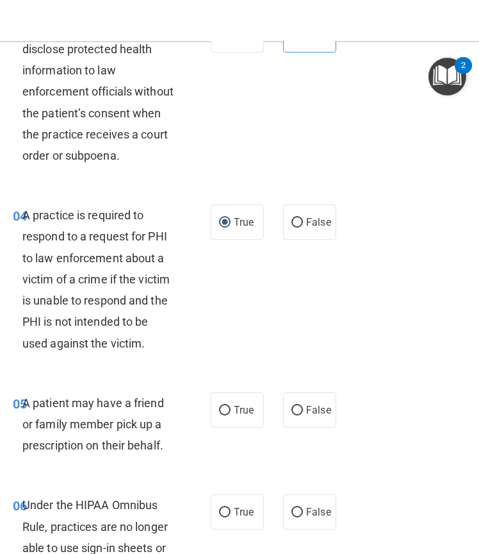
click at [237, 458] on div "05 A patient may have a friend or family member pick up a prescription on their…" at bounding box center [239, 427] width 473 height 103
click at [232, 427] on label "True" at bounding box center [237, 409] width 53 height 35
click at [231, 415] on input "True" at bounding box center [225, 411] width 12 height 10
radio input "true"
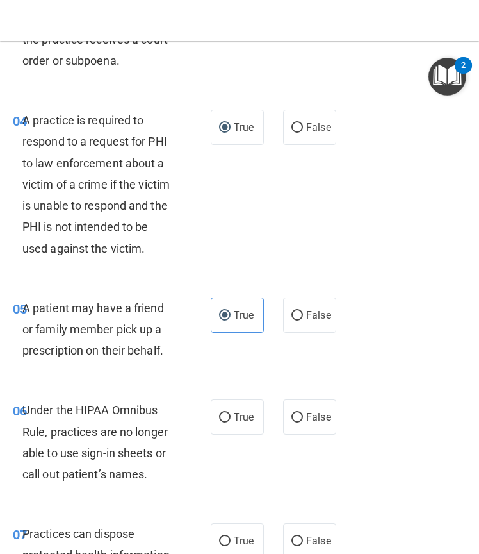
scroll to position [766, 0]
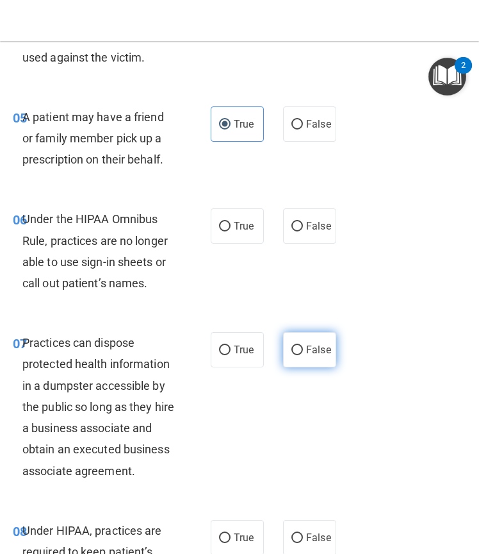
click at [311, 356] on span "False" at bounding box center [318, 349] width 25 height 12
click at [303, 355] on input "False" at bounding box center [298, 350] width 12 height 10
radio input "true"
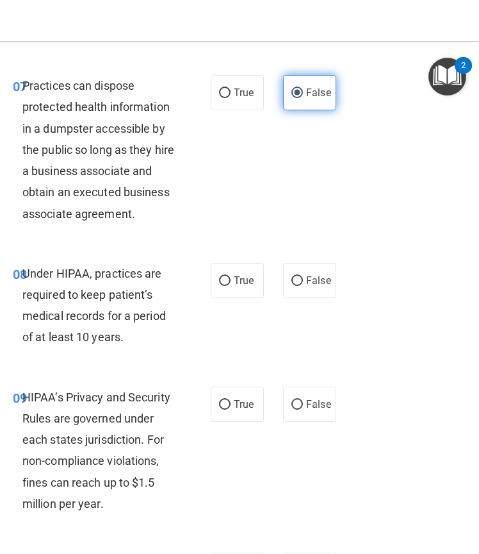
scroll to position [1024, 0]
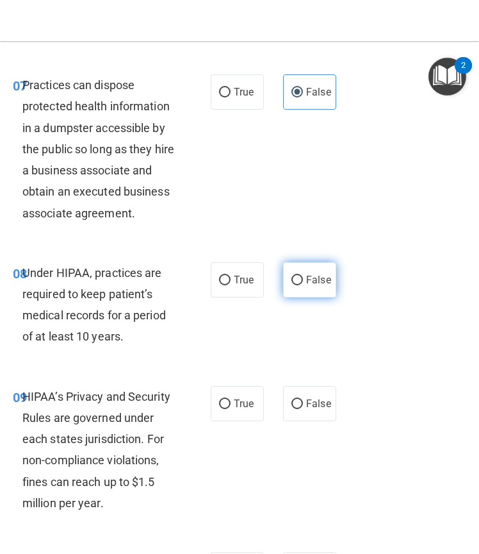
click at [304, 297] on label "False" at bounding box center [309, 279] width 53 height 35
click at [303, 285] on input "False" at bounding box center [298, 281] width 12 height 10
radio input "true"
click at [308, 428] on div "09 HIPAA’s Privacy and Security Rules are governed under each states jurisdicti…" at bounding box center [239, 453] width 473 height 166
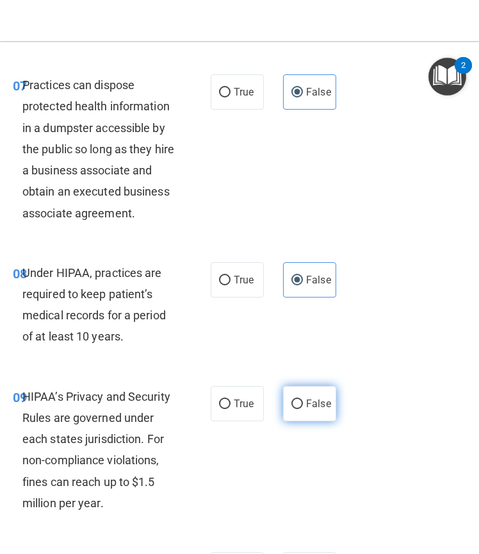
click at [305, 421] on label "False" at bounding box center [309, 403] width 53 height 35
click at [303, 409] on input "False" at bounding box center [298, 404] width 12 height 10
radio input "true"
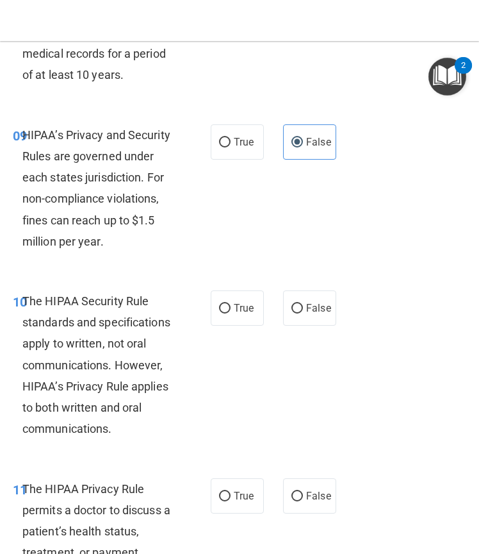
scroll to position [1309, 0]
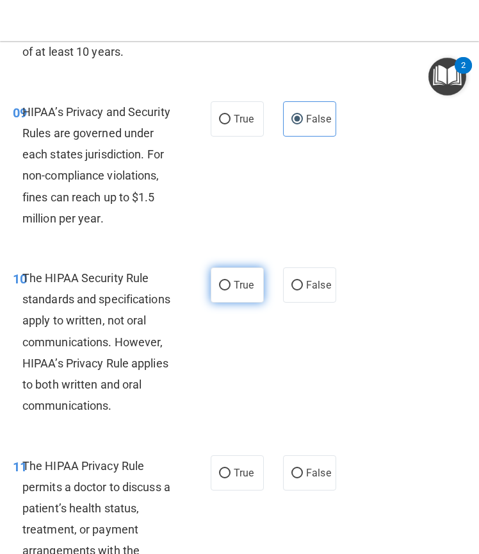
click at [234, 291] on span "True" at bounding box center [244, 285] width 20 height 12
click at [231, 290] on input "True" at bounding box center [225, 286] width 12 height 10
radio input "true"
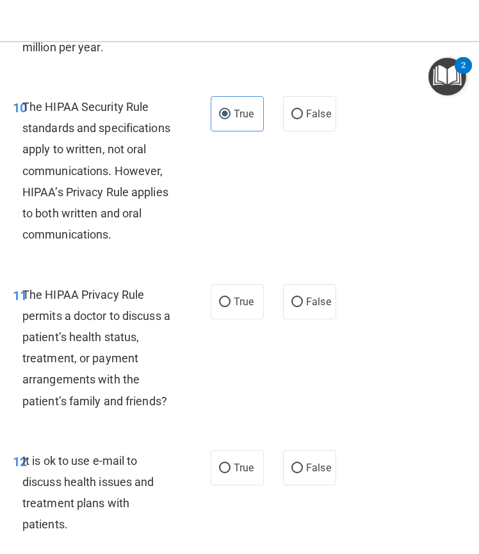
scroll to position [1480, 0]
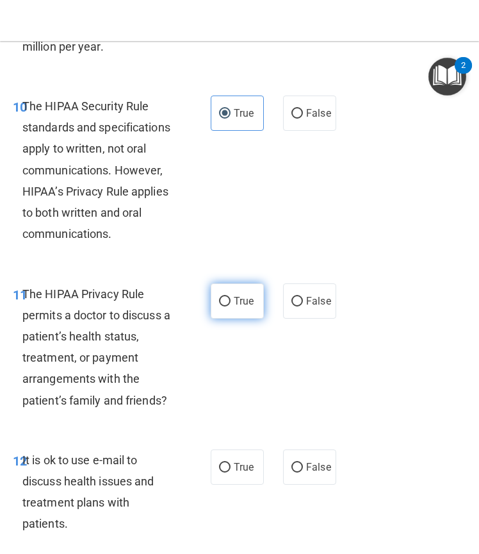
click at [211, 318] on label "True" at bounding box center [237, 300] width 53 height 35
click at [219, 306] on input "True" at bounding box center [225, 302] width 12 height 10
radio input "true"
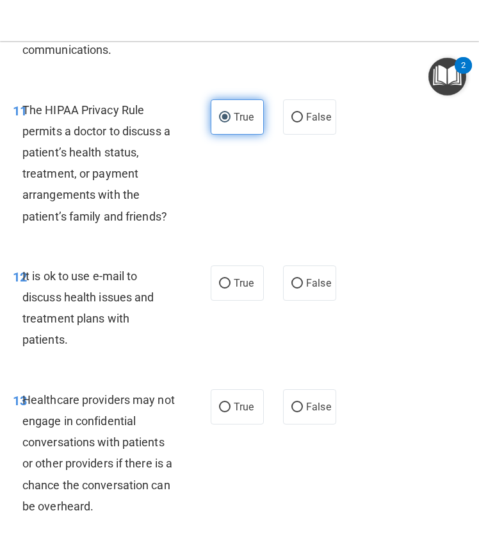
scroll to position [1673, 0]
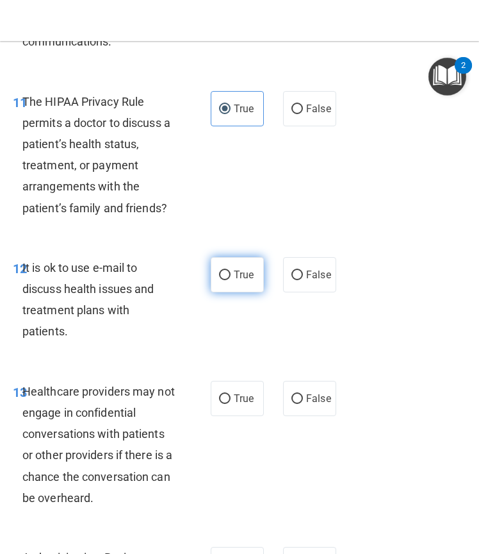
click at [234, 281] on span "True" at bounding box center [244, 274] width 20 height 12
click at [231, 280] on input "True" at bounding box center [225, 275] width 12 height 10
radio input "true"
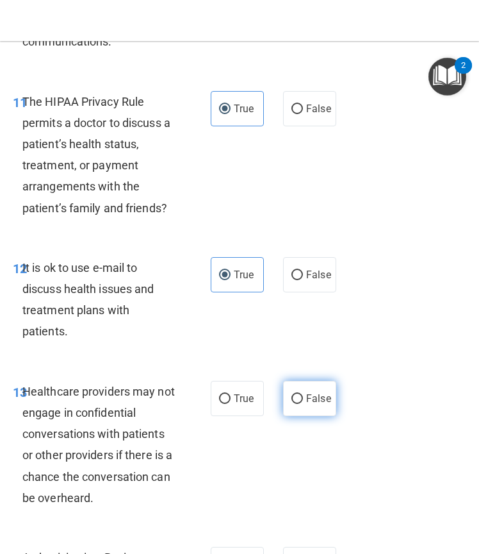
click at [293, 404] on input "False" at bounding box center [298, 399] width 12 height 10
radio input "true"
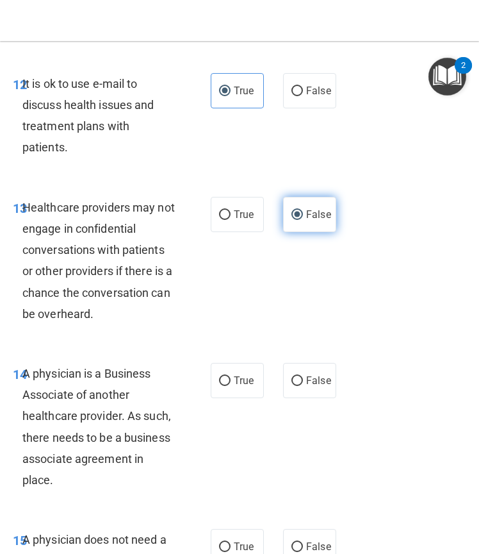
scroll to position [1857, 0]
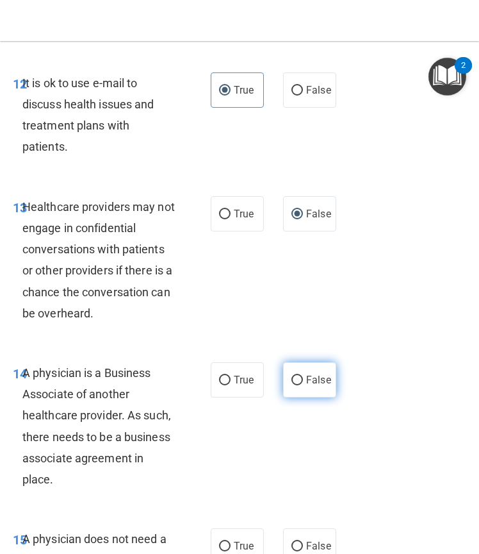
click at [326, 397] on label "False" at bounding box center [309, 379] width 53 height 35
click at [303, 385] on input "False" at bounding box center [298, 381] width 12 height 10
radio input "true"
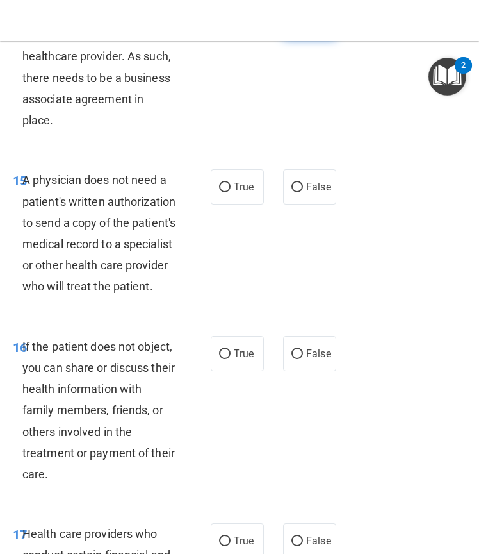
scroll to position [2224, 0]
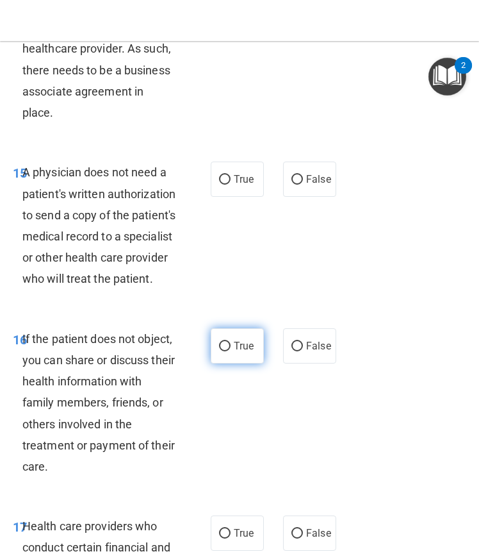
click at [240, 363] on label "True" at bounding box center [237, 345] width 53 height 35
click at [231, 351] on input "True" at bounding box center [225, 347] width 12 height 10
radio input "true"
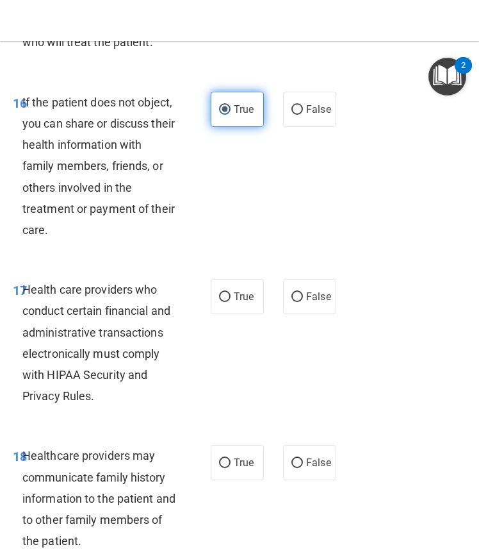
scroll to position [2463, 0]
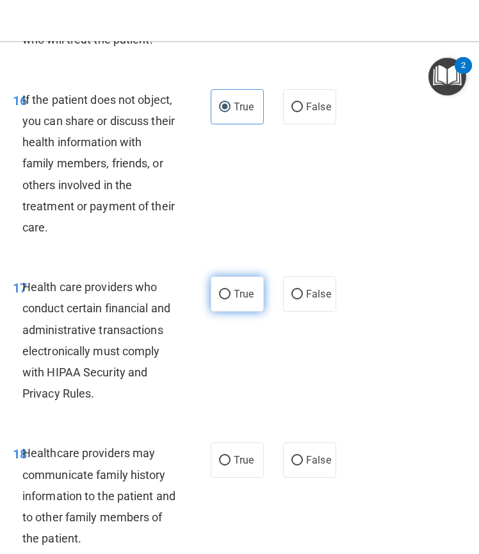
click at [241, 300] on span "True" at bounding box center [244, 294] width 20 height 12
click at [231, 299] on input "True" at bounding box center [225, 295] width 12 height 10
radio input "true"
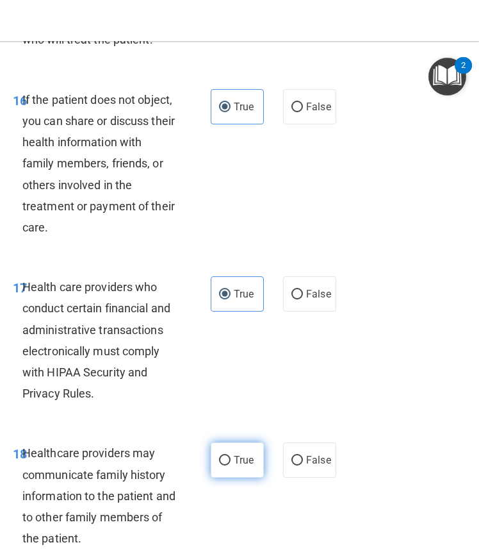
click at [235, 477] on label "True" at bounding box center [237, 459] width 53 height 35
click at [231, 465] on input "True" at bounding box center [225, 461] width 12 height 10
radio input "true"
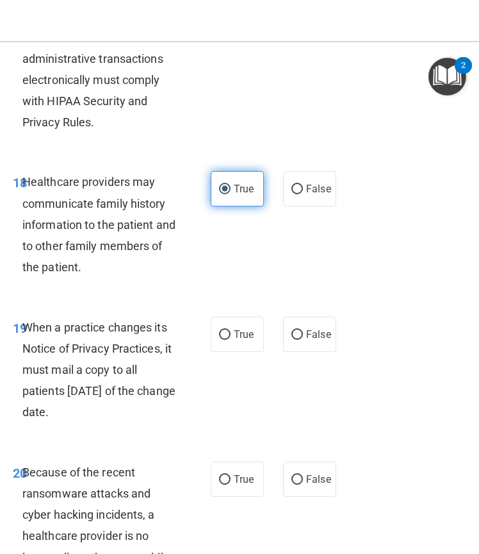
scroll to position [2734, 0]
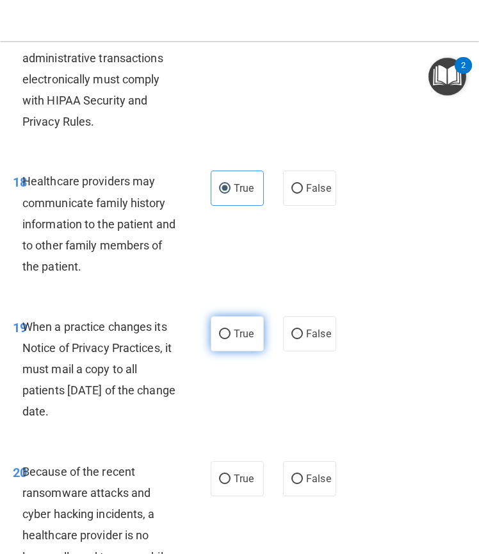
click at [233, 351] on label "True" at bounding box center [237, 333] width 53 height 35
click at [231, 339] on input "True" at bounding box center [225, 334] width 12 height 10
radio input "true"
click at [290, 351] on label "False" at bounding box center [309, 333] width 53 height 35
click at [292, 339] on input "False" at bounding box center [298, 334] width 12 height 10
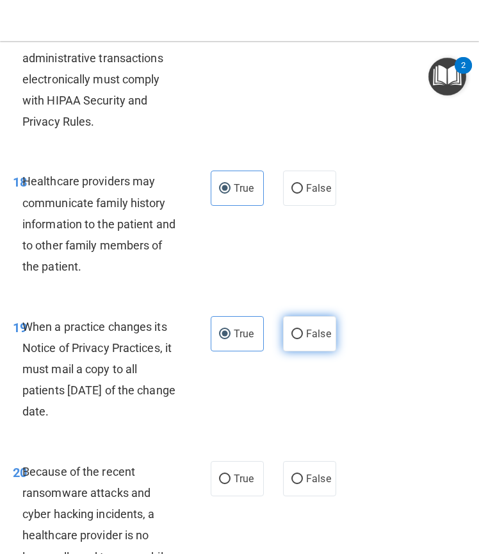
radio input "true"
radio input "false"
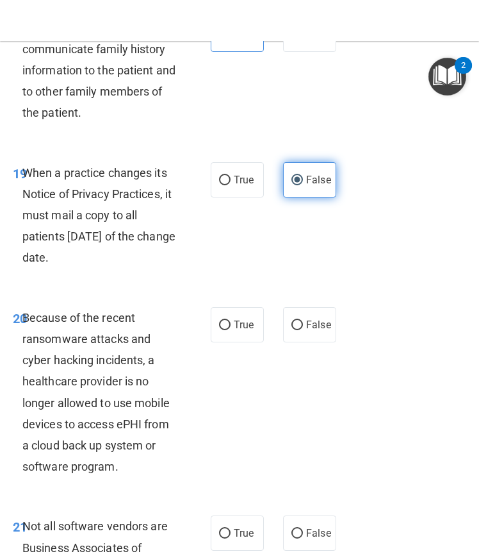
scroll to position [2889, 0]
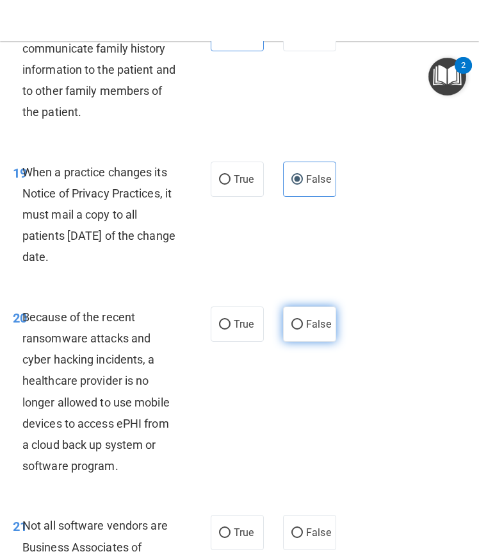
click at [292, 329] on input "False" at bounding box center [298, 325] width 12 height 10
radio input "true"
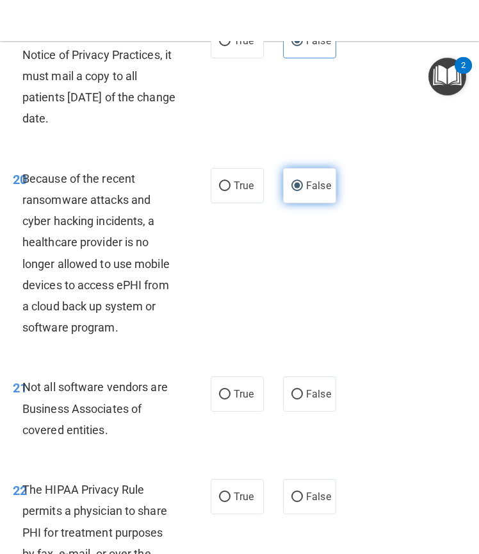
scroll to position [3041, 0]
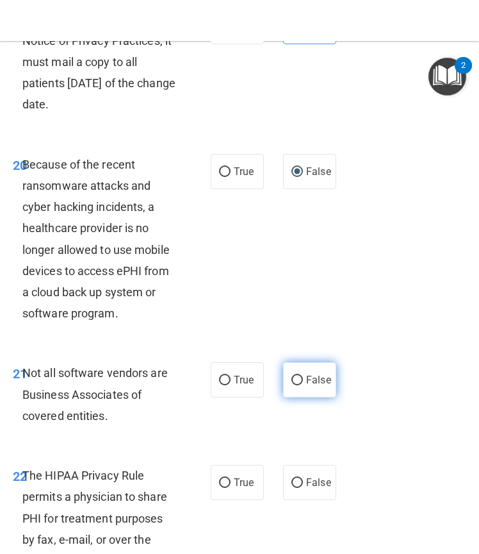
click at [292, 385] on input "False" at bounding box center [298, 381] width 12 height 10
radio input "true"
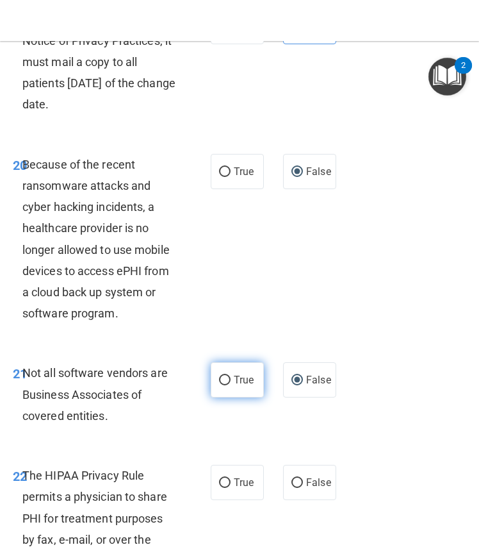
click at [240, 397] on label "True" at bounding box center [237, 379] width 53 height 35
click at [231, 385] on input "True" at bounding box center [225, 381] width 12 height 10
radio input "true"
radio input "false"
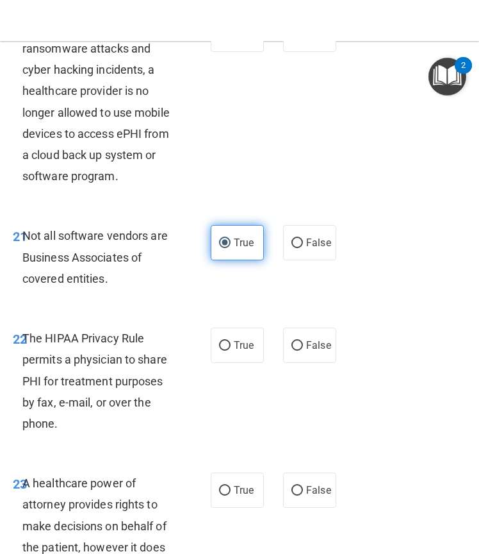
scroll to position [3187, 0]
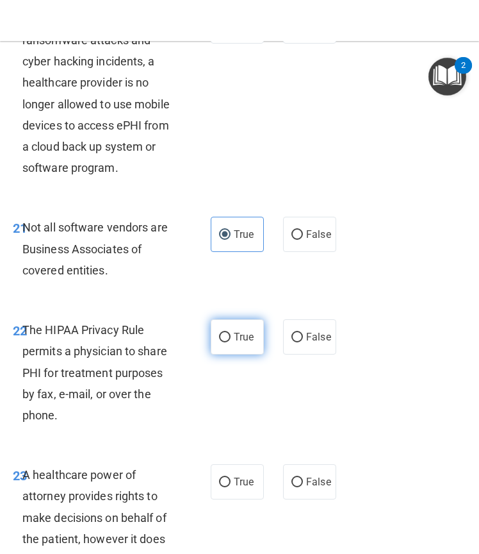
click at [234, 343] on span "True" at bounding box center [244, 337] width 20 height 12
click at [231, 342] on input "True" at bounding box center [225, 338] width 12 height 10
radio input "true"
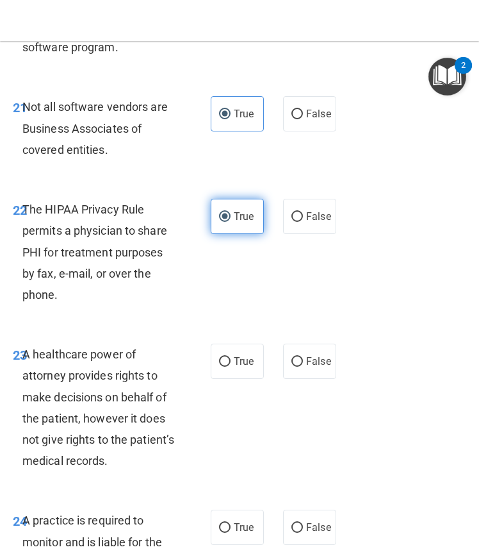
scroll to position [3311, 0]
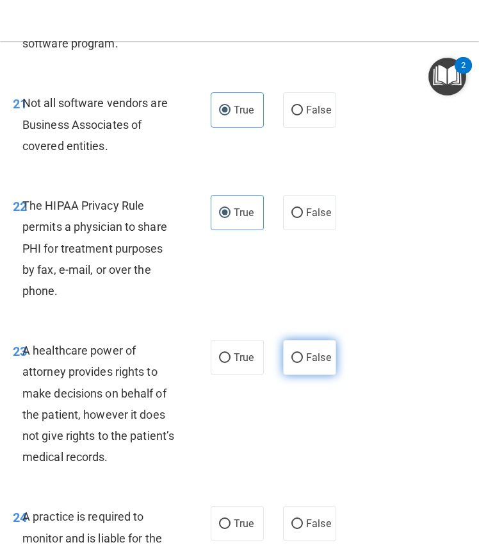
click at [295, 363] on input "False" at bounding box center [298, 358] width 12 height 10
radio input "true"
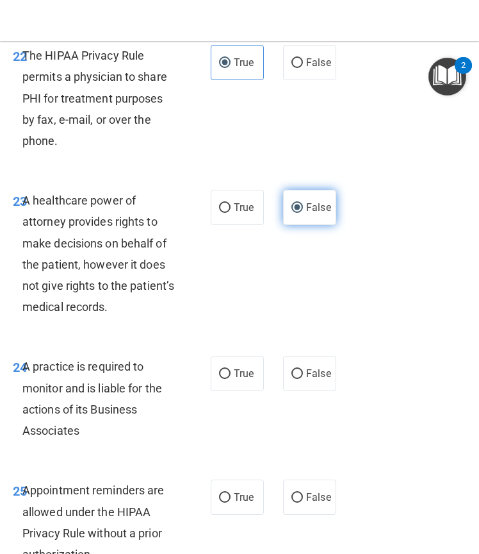
scroll to position [3462, 0]
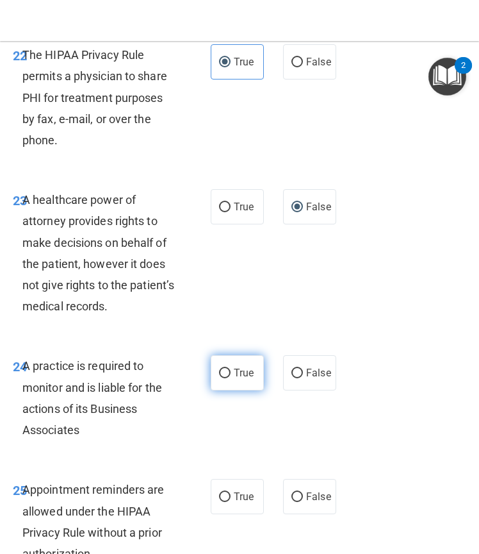
click at [240, 390] on label "True" at bounding box center [237, 372] width 53 height 35
click at [231, 378] on input "True" at bounding box center [225, 373] width 12 height 10
radio input "true"
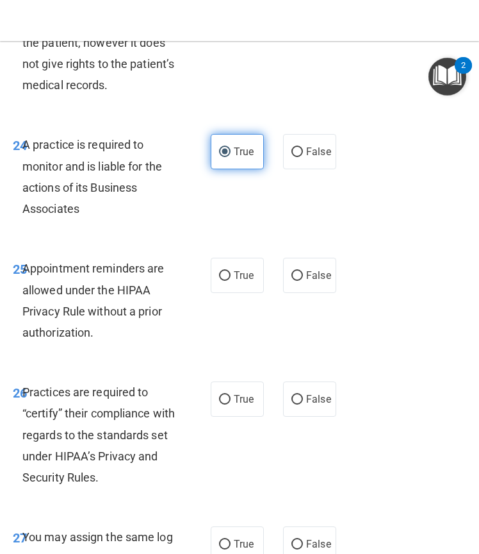
scroll to position [3696, 0]
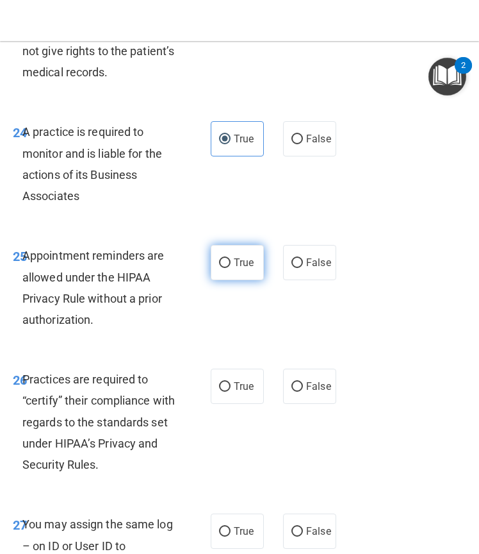
click at [236, 280] on label "True" at bounding box center [237, 262] width 53 height 35
click at [231, 268] on input "True" at bounding box center [225, 263] width 12 height 10
radio input "true"
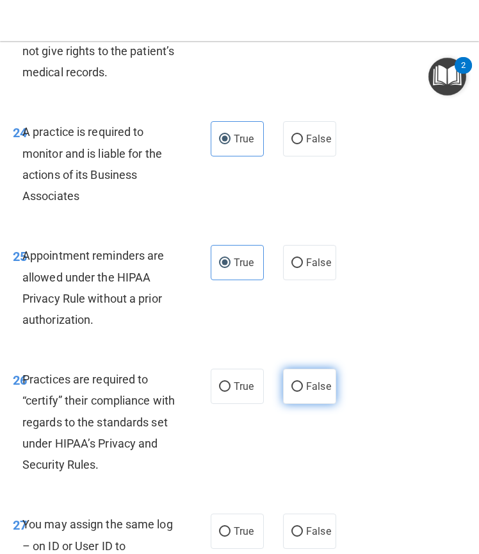
click at [297, 404] on label "False" at bounding box center [309, 385] width 53 height 35
click at [297, 392] on input "False" at bounding box center [298, 387] width 12 height 10
radio input "true"
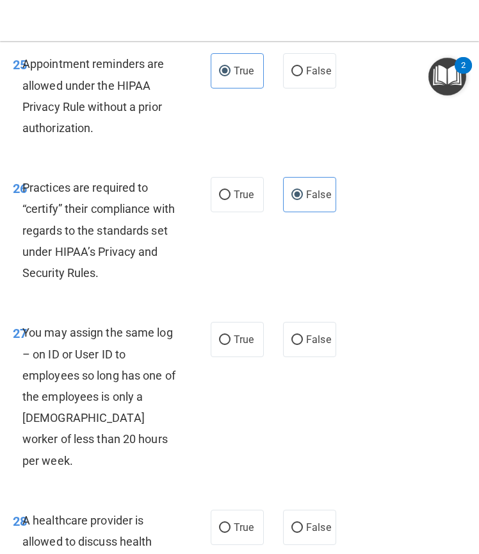
scroll to position [3888, 0]
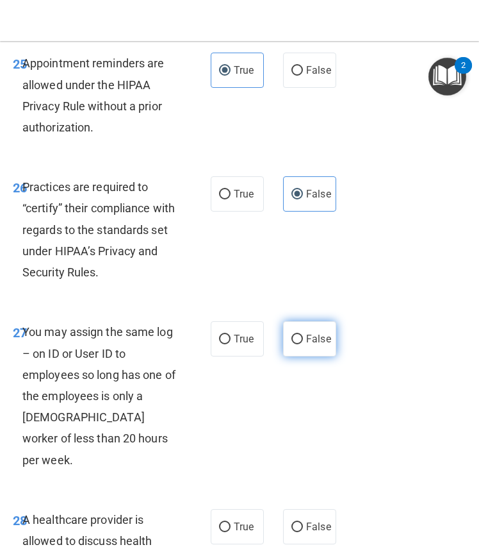
click at [294, 356] on label "False" at bounding box center [309, 338] width 53 height 35
click at [294, 344] on input "False" at bounding box center [298, 340] width 12 height 10
radio input "true"
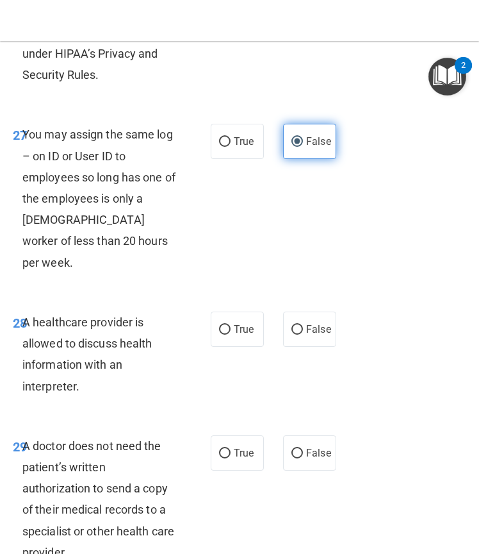
scroll to position [4092, 0]
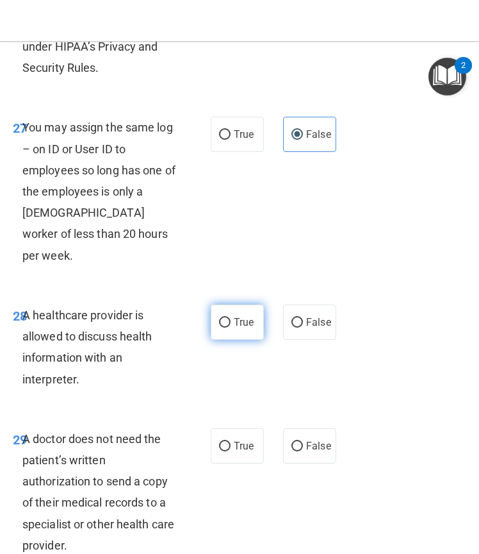
click at [221, 327] on input "True" at bounding box center [225, 323] width 12 height 10
radio input "true"
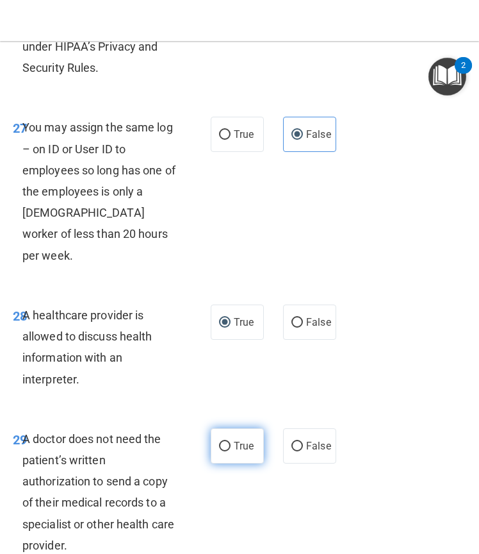
click at [219, 451] on input "True" at bounding box center [225, 447] width 12 height 10
radio input "true"
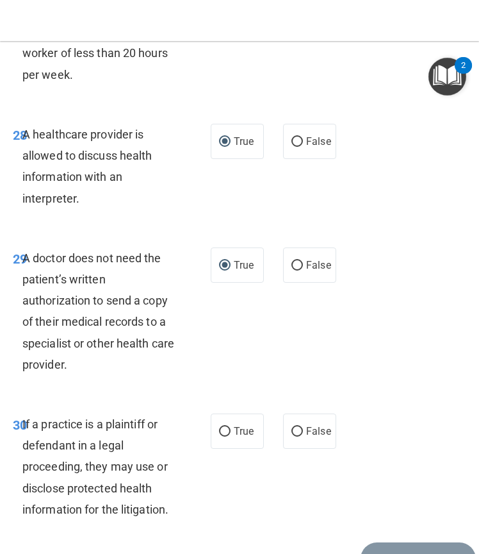
scroll to position [4274, 0]
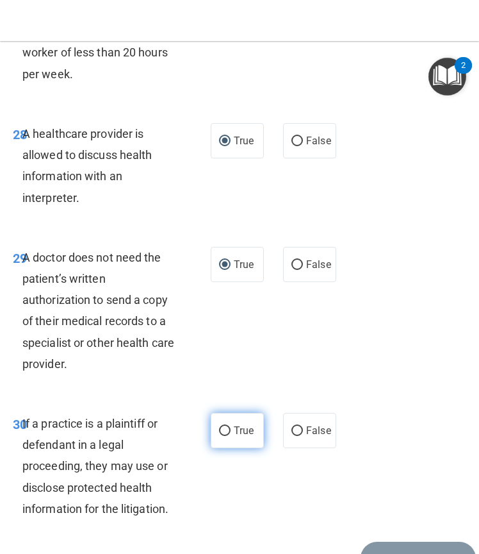
click at [240, 436] on span "True" at bounding box center [244, 430] width 20 height 12
click at [231, 436] on input "True" at bounding box center [225, 431] width 12 height 10
radio input "true"
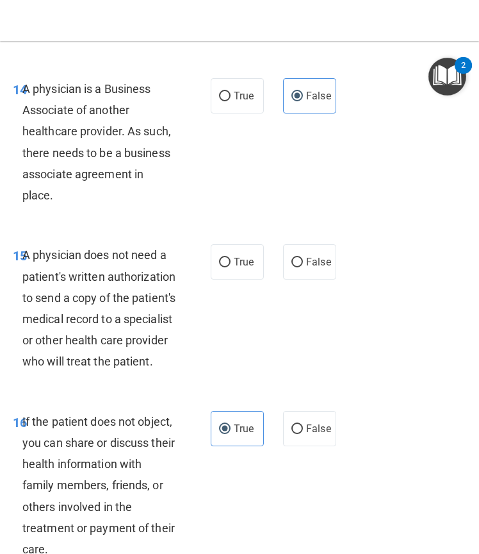
scroll to position [2108, 0]
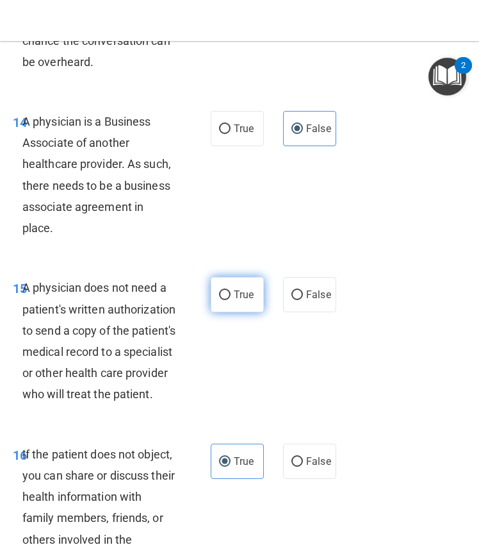
click at [243, 312] on label "True" at bounding box center [237, 294] width 53 height 35
click at [231, 300] on input "True" at bounding box center [225, 295] width 12 height 10
radio input "true"
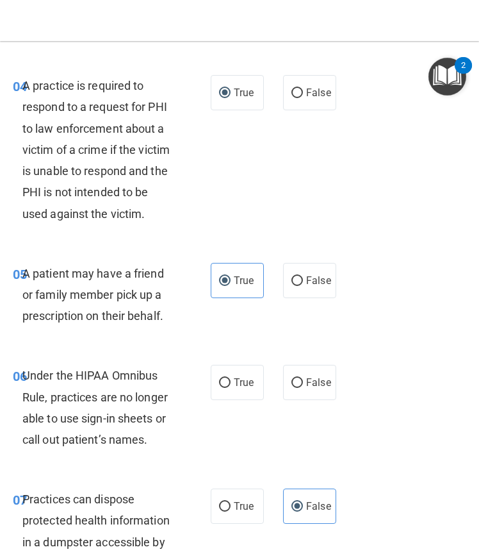
scroll to position [609, 0]
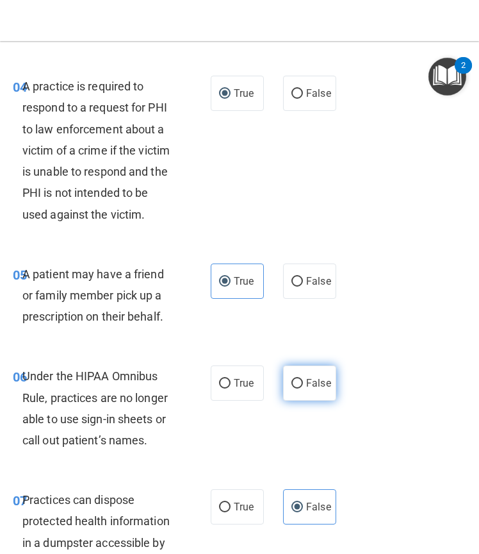
click at [313, 389] on span "False" at bounding box center [318, 383] width 25 height 12
click at [303, 388] on input "False" at bounding box center [298, 384] width 12 height 10
radio input "true"
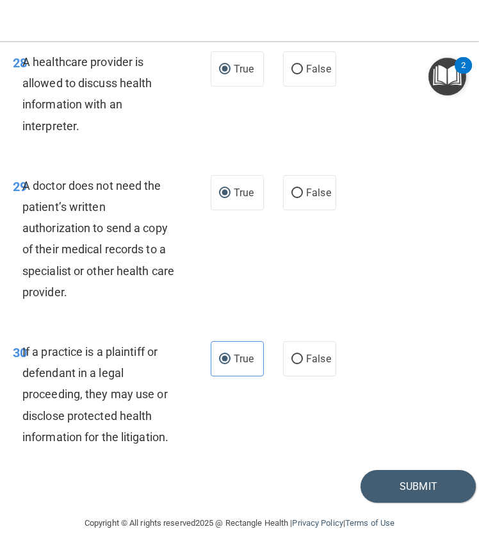
scroll to position [4409, 0]
click at [361, 487] on button "Submit" at bounding box center [418, 486] width 115 height 33
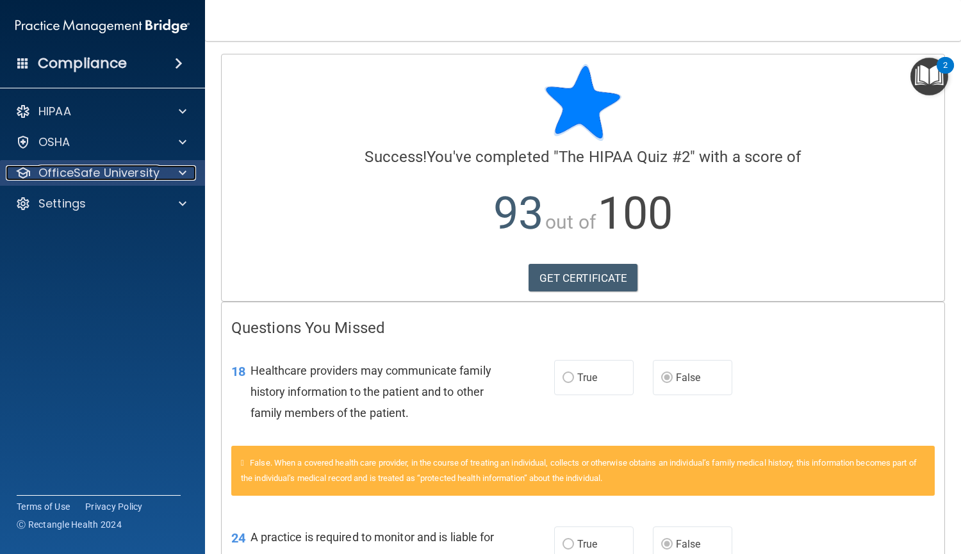
click at [37, 175] on div "OfficeSafe University" at bounding box center [85, 172] width 159 height 15
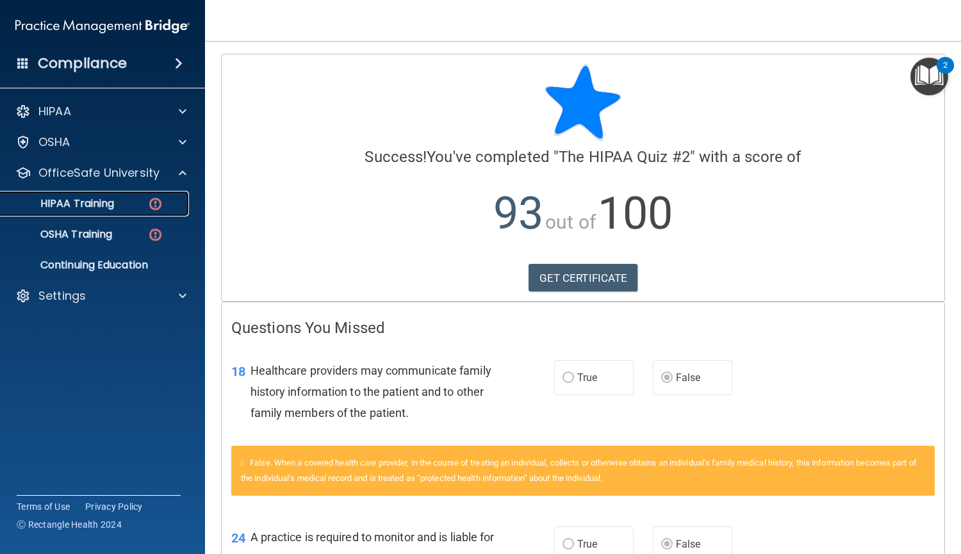
click at [92, 202] on p "HIPAA Training" at bounding box center [61, 203] width 106 height 13
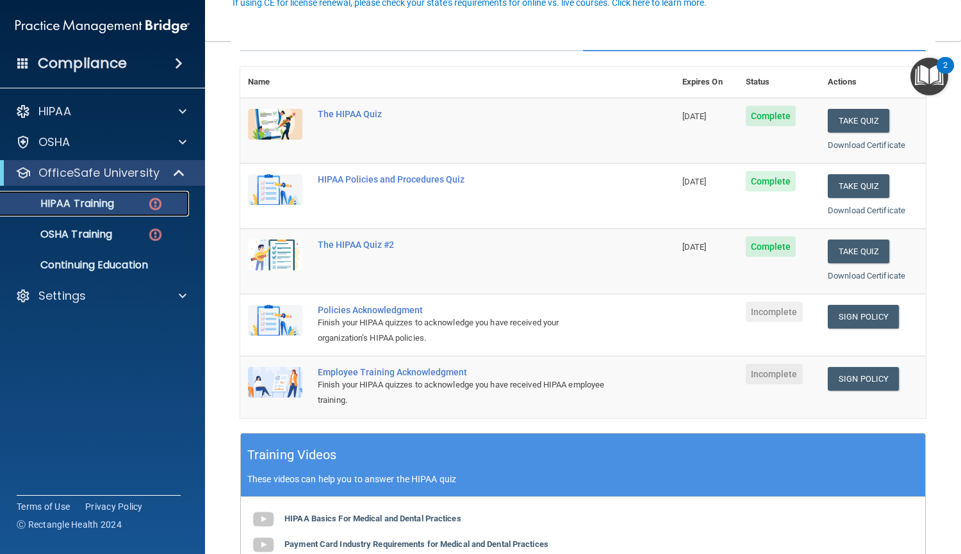
scroll to position [129, 0]
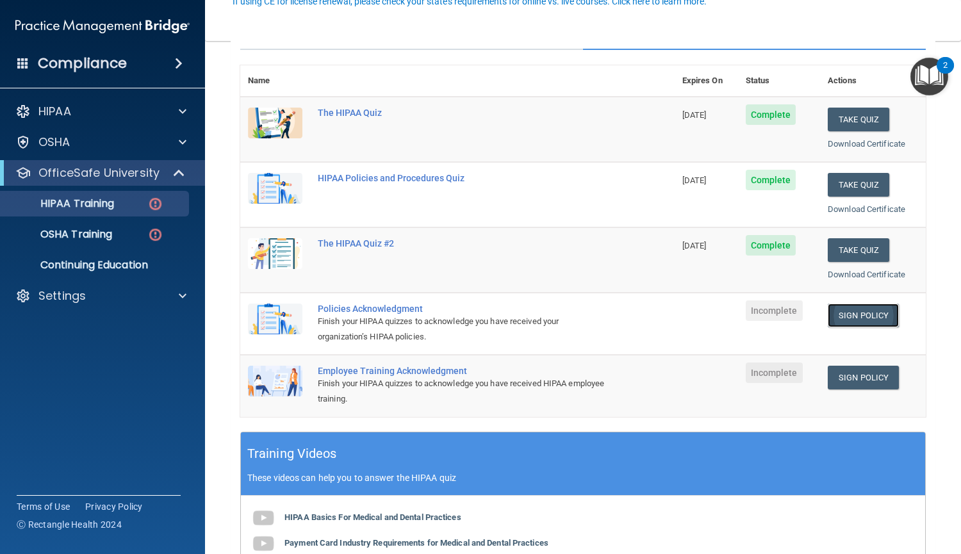
click at [841, 316] on link "Sign Policy" at bounding box center [863, 316] width 71 height 24
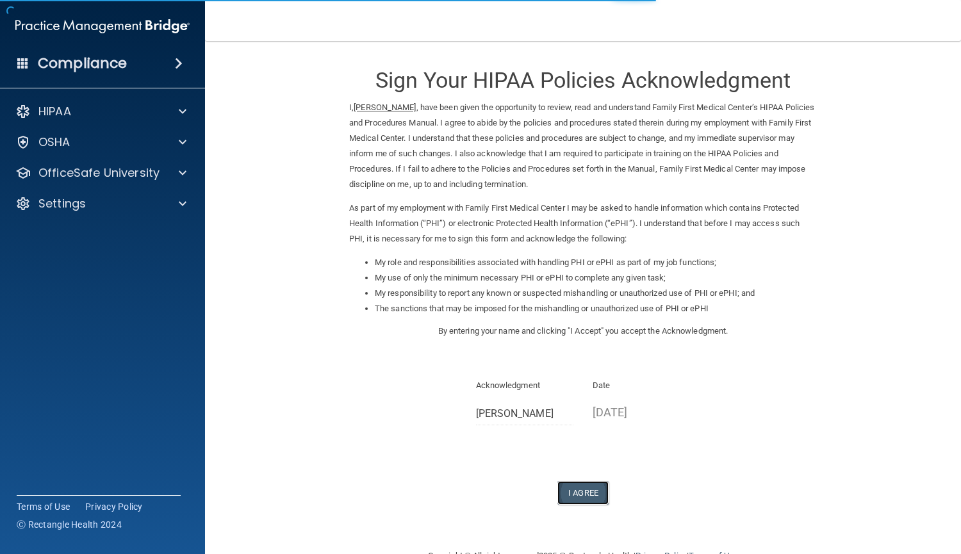
click at [590, 490] on button "I Agree" at bounding box center [583, 493] width 51 height 24
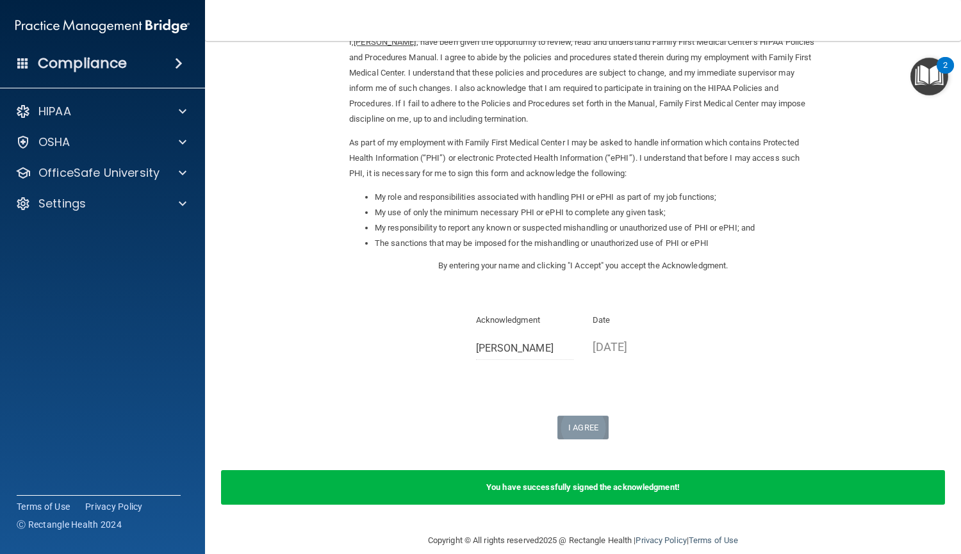
scroll to position [83, 0]
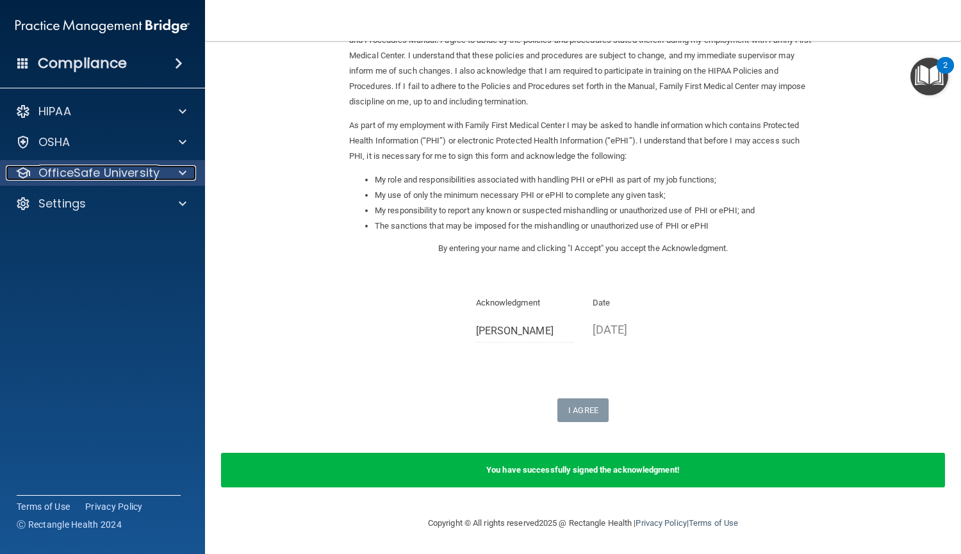
click at [169, 176] on div at bounding box center [181, 172] width 32 height 15
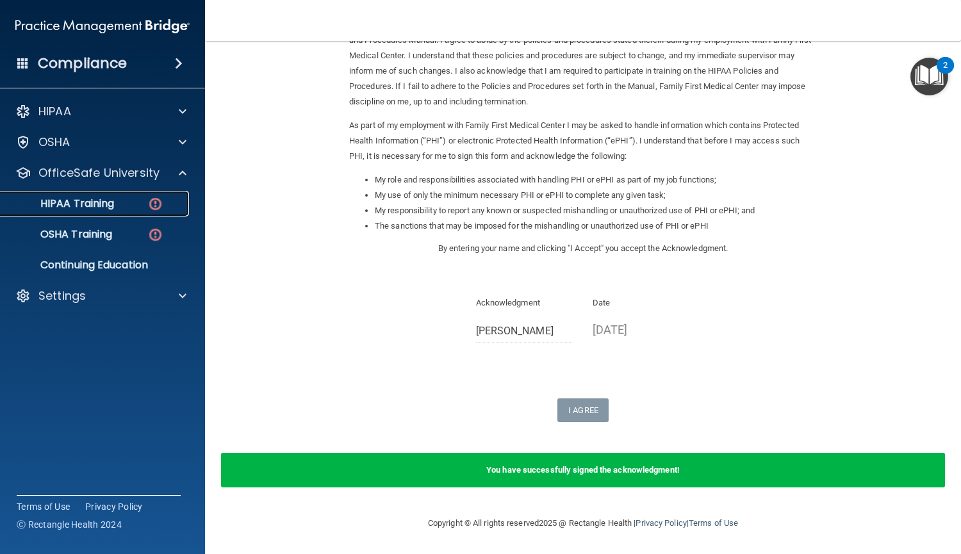
click at [153, 202] on img at bounding box center [155, 204] width 16 height 16
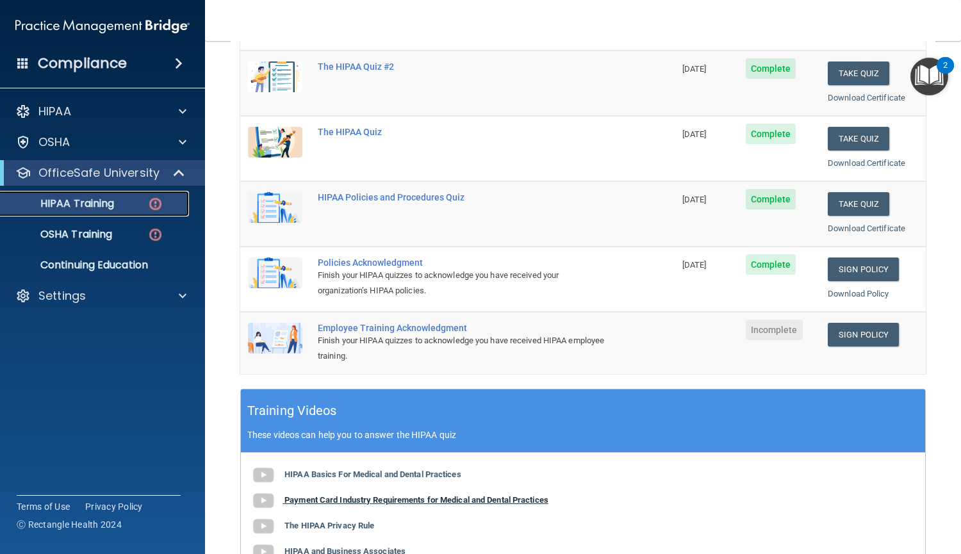
scroll to position [174, 0]
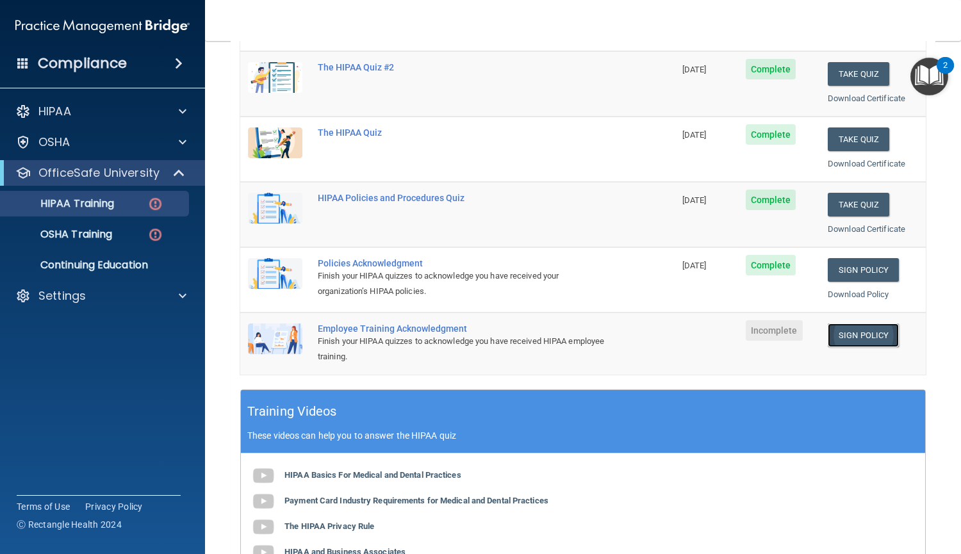
click at [835, 339] on link "Sign Policy" at bounding box center [863, 336] width 71 height 24
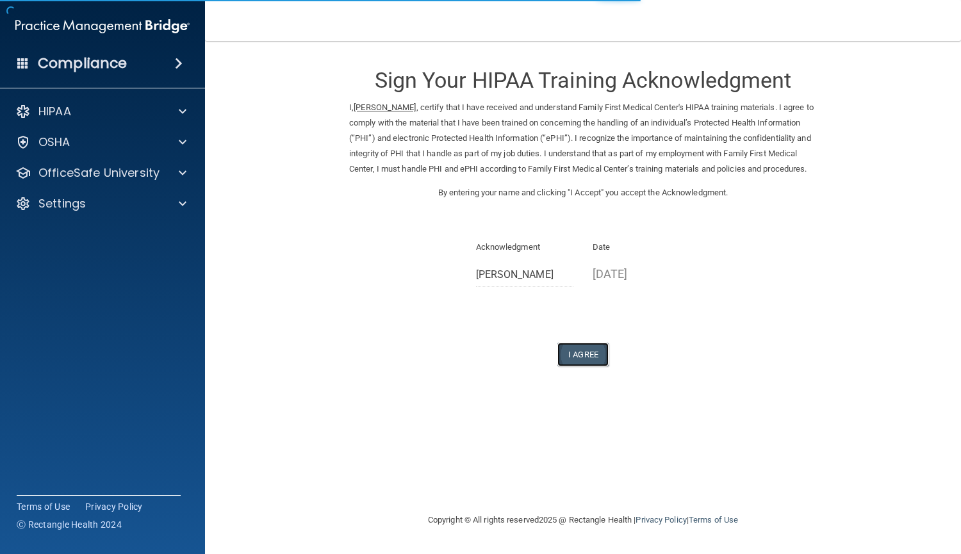
click at [586, 367] on button "I Agree" at bounding box center [583, 355] width 51 height 24
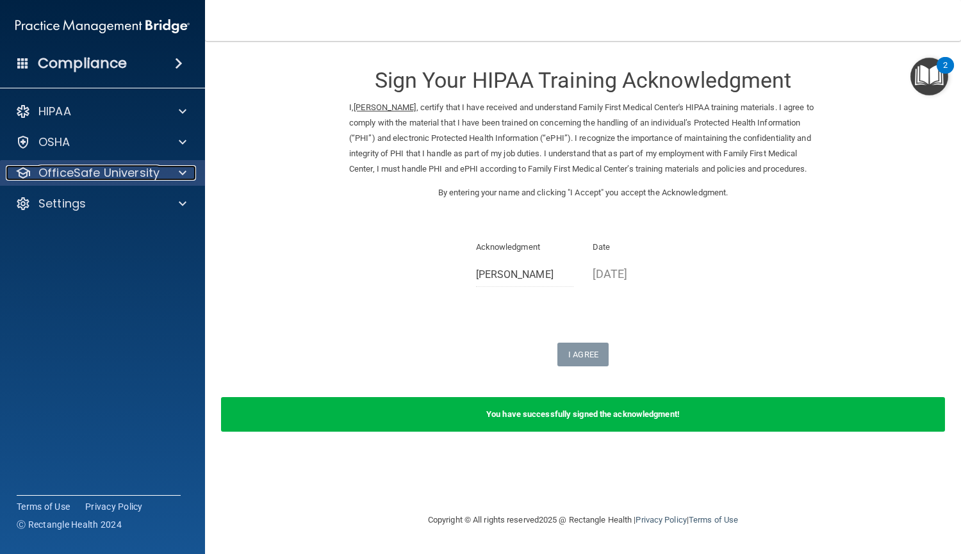
click at [129, 172] on p "OfficeSafe University" at bounding box center [98, 172] width 121 height 15
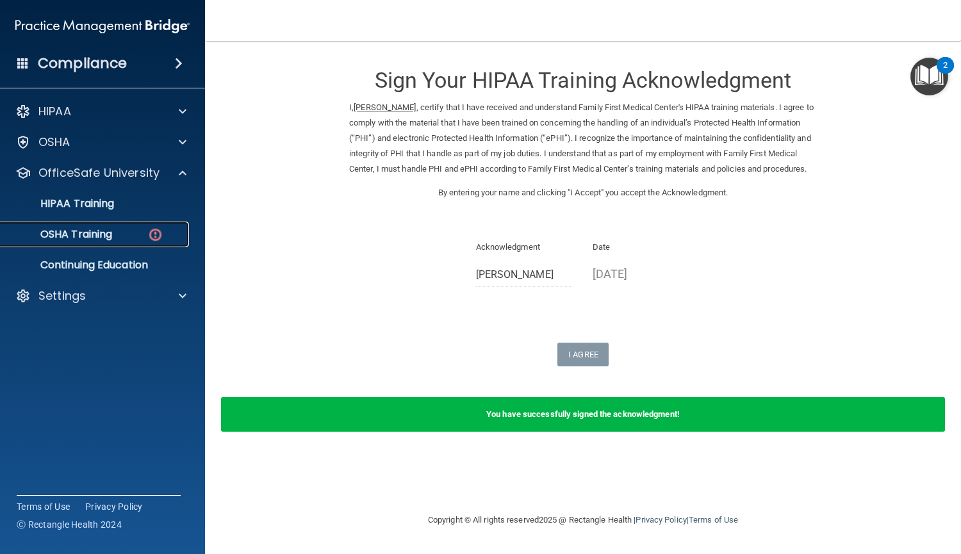
click at [104, 232] on p "OSHA Training" at bounding box center [60, 234] width 104 height 13
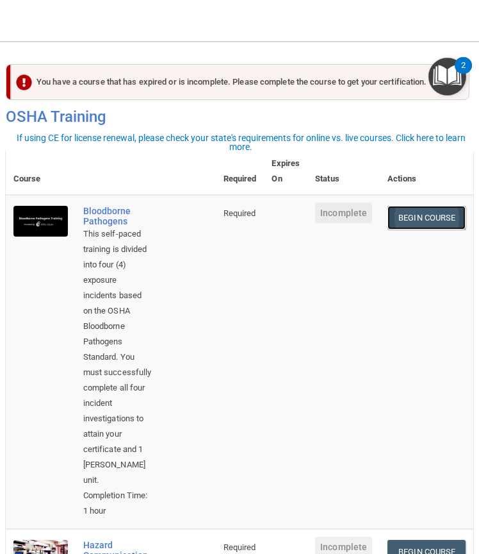
click at [426, 216] on link "Begin Course" at bounding box center [427, 218] width 78 height 24
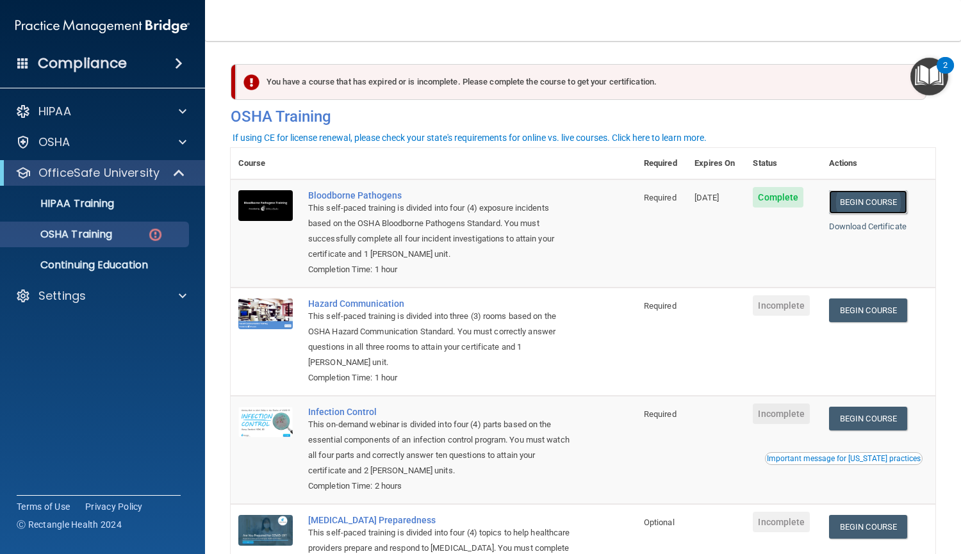
click at [835, 199] on link "Begin Course" at bounding box center [868, 202] width 78 height 24
click at [848, 229] on link "Download Certificate" at bounding box center [868, 227] width 78 height 10
click at [849, 322] on link "Begin Course" at bounding box center [868, 311] width 78 height 24
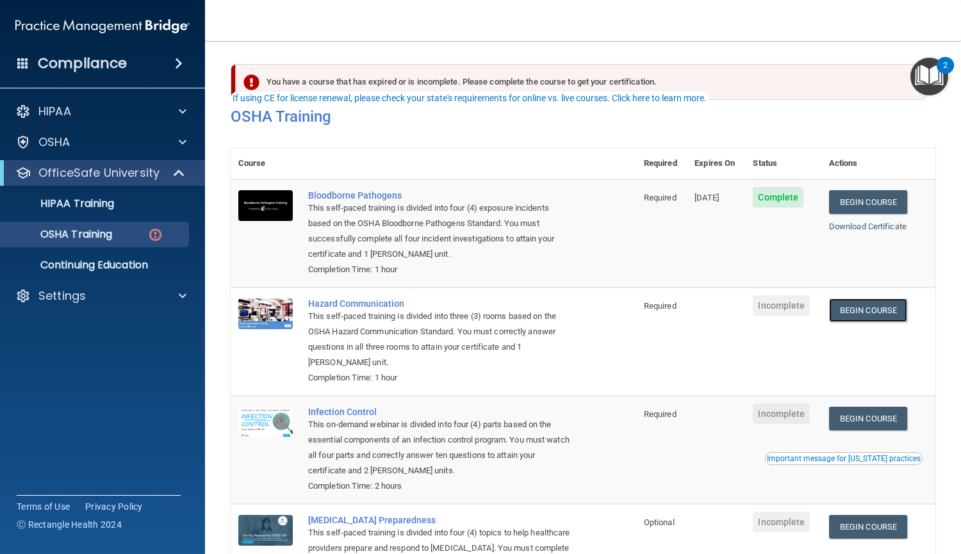
scroll to position [44, 0]
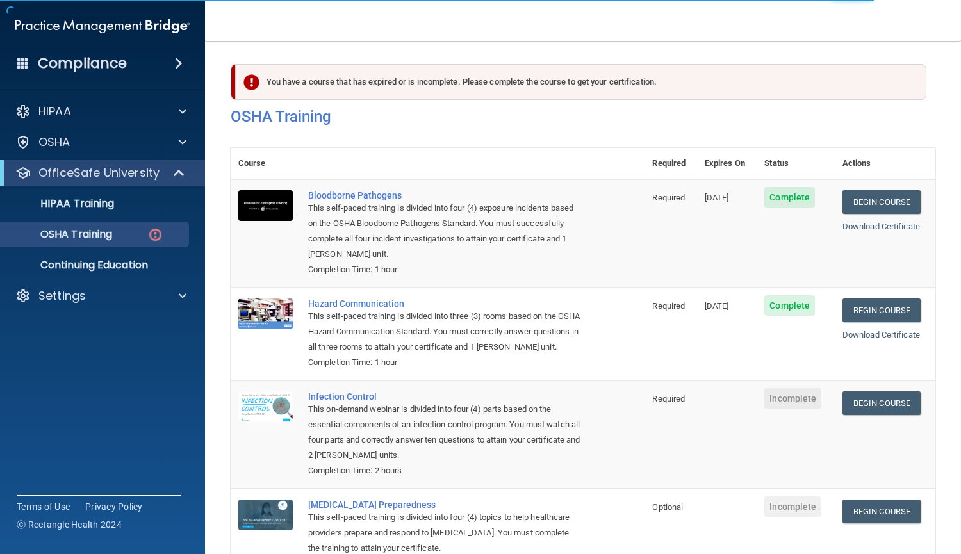
scroll to position [112, 0]
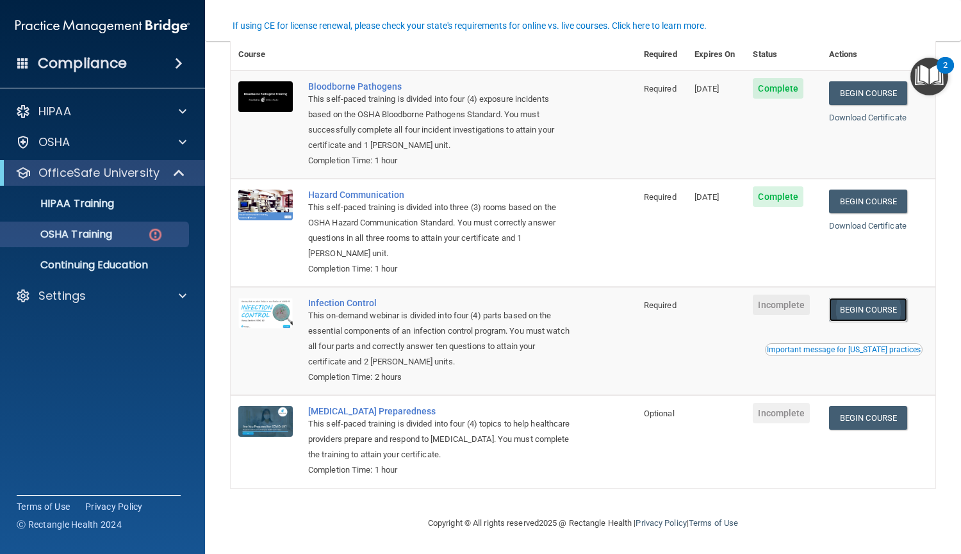
click at [874, 310] on link "Begin Course" at bounding box center [868, 310] width 78 height 24
click at [145, 384] on accordion "HIPAA Documents and Policies Report an Incident Business Associates Emergency P…" at bounding box center [103, 241] width 206 height 295
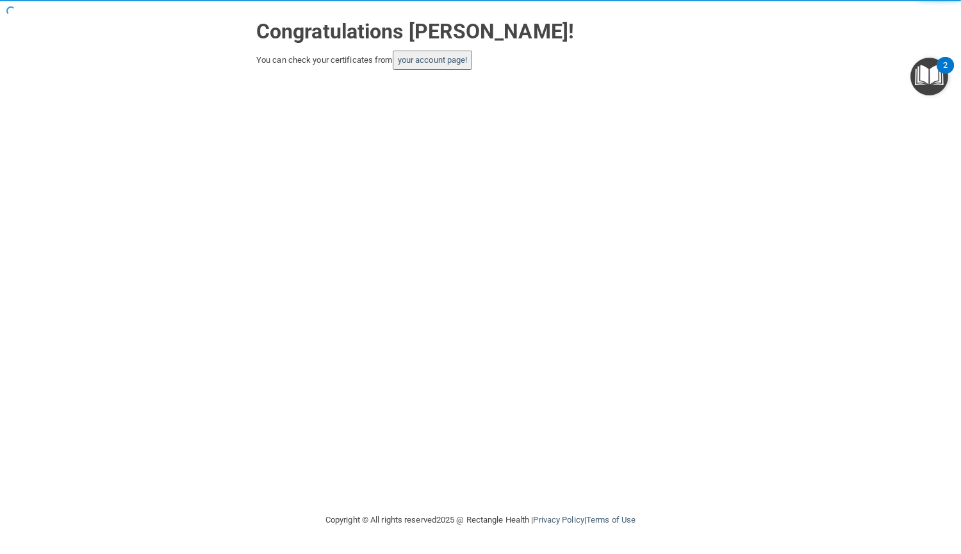
click at [443, 67] on button "your account page!" at bounding box center [433, 60] width 80 height 19
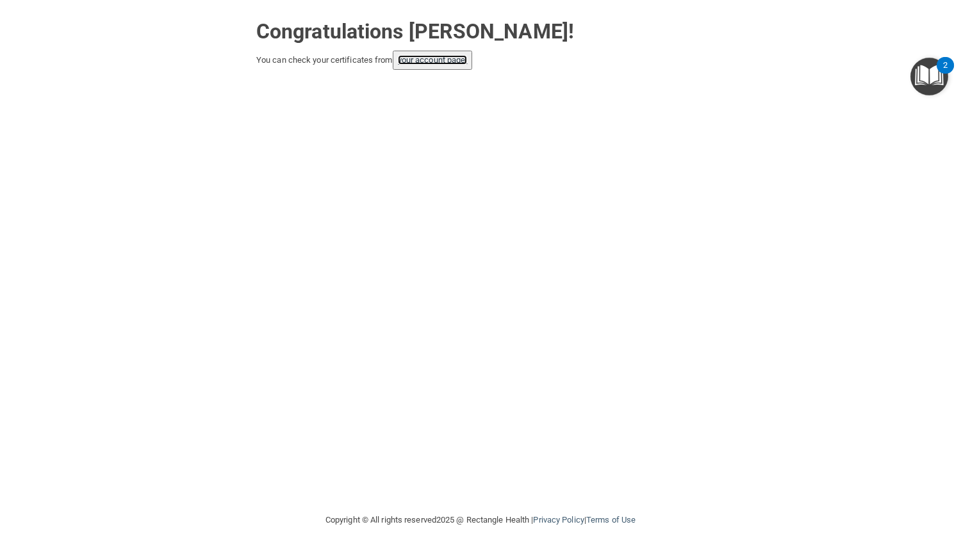
click at [443, 63] on link "your account page!" at bounding box center [433, 60] width 70 height 10
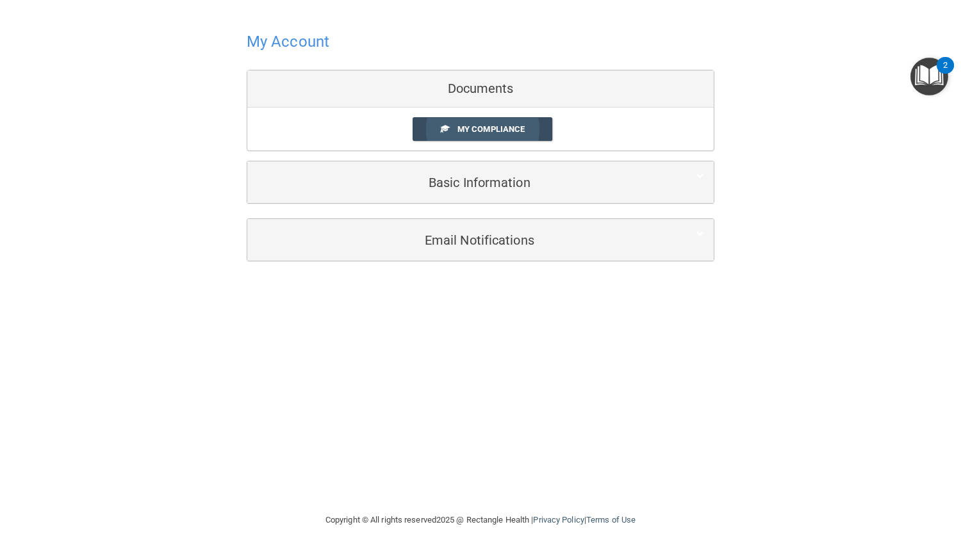
click at [490, 127] on span "My Compliance" at bounding box center [491, 129] width 67 height 10
